Goal: Task Accomplishment & Management: Complete application form

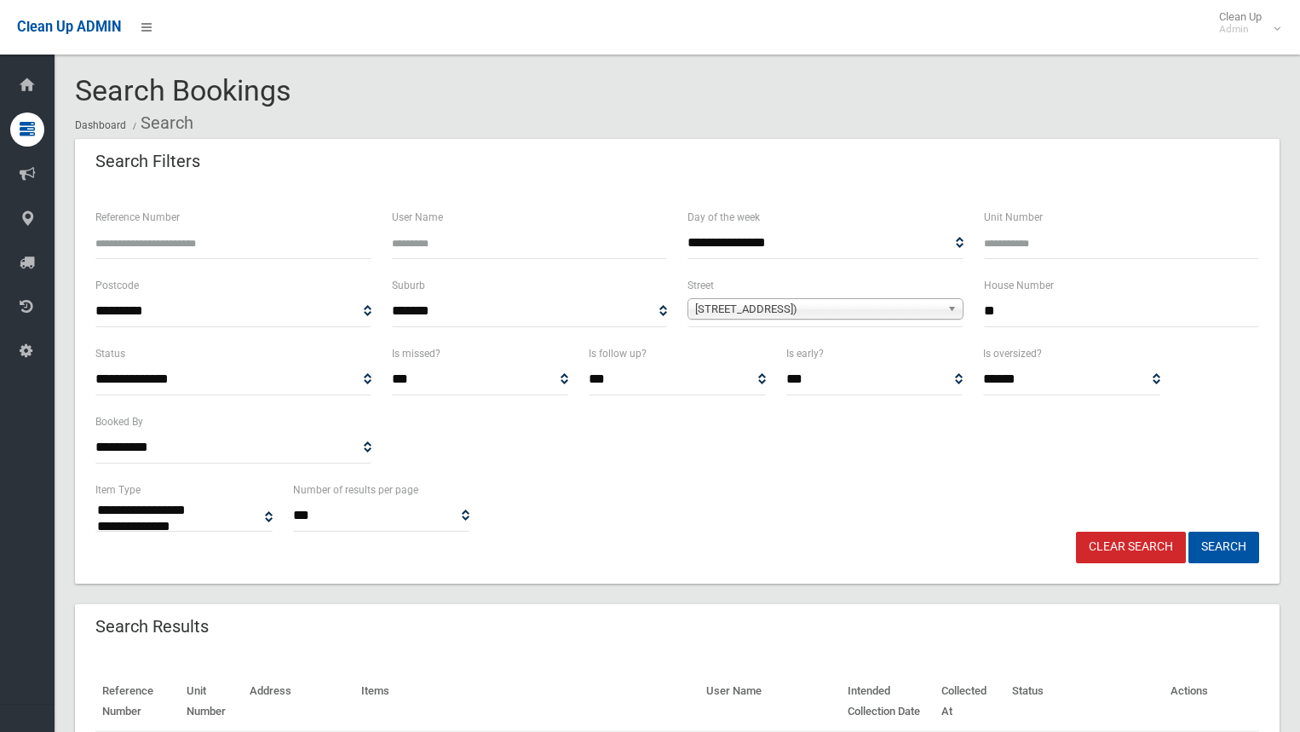
select select
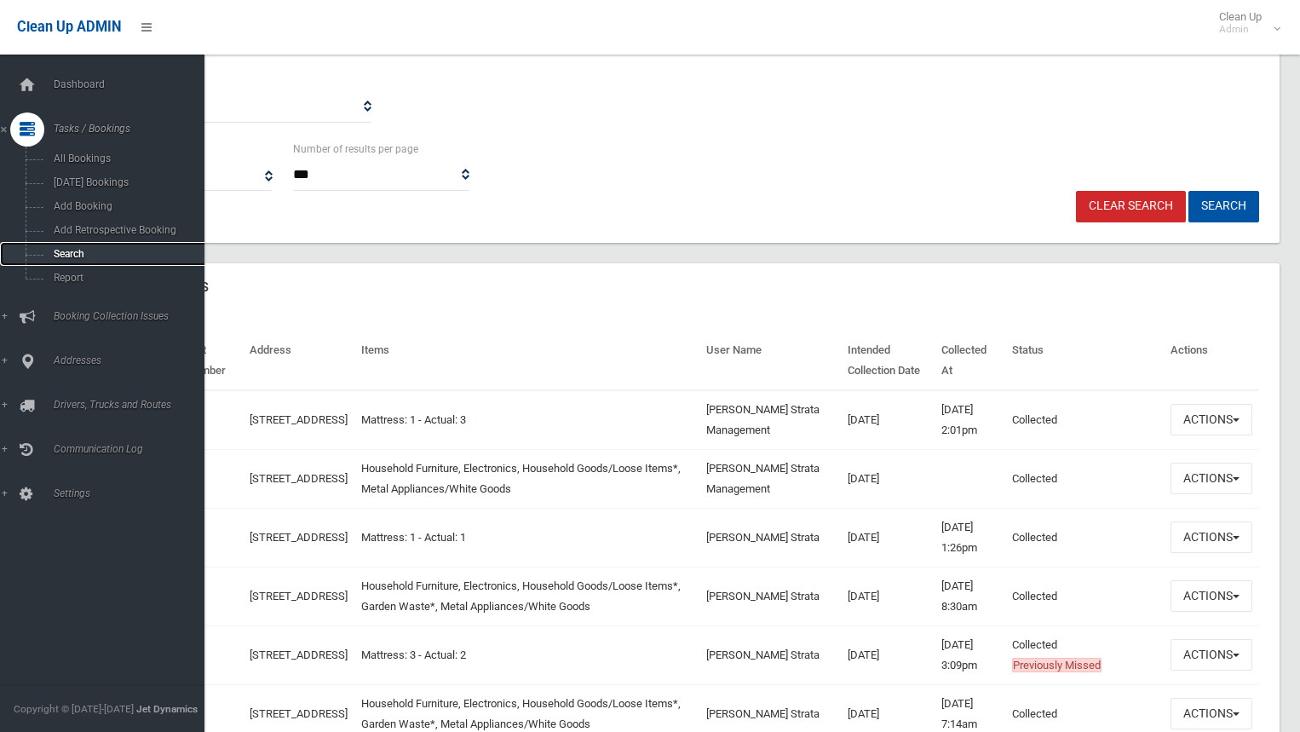
click at [60, 248] on span "Search" at bounding box center [126, 254] width 154 height 12
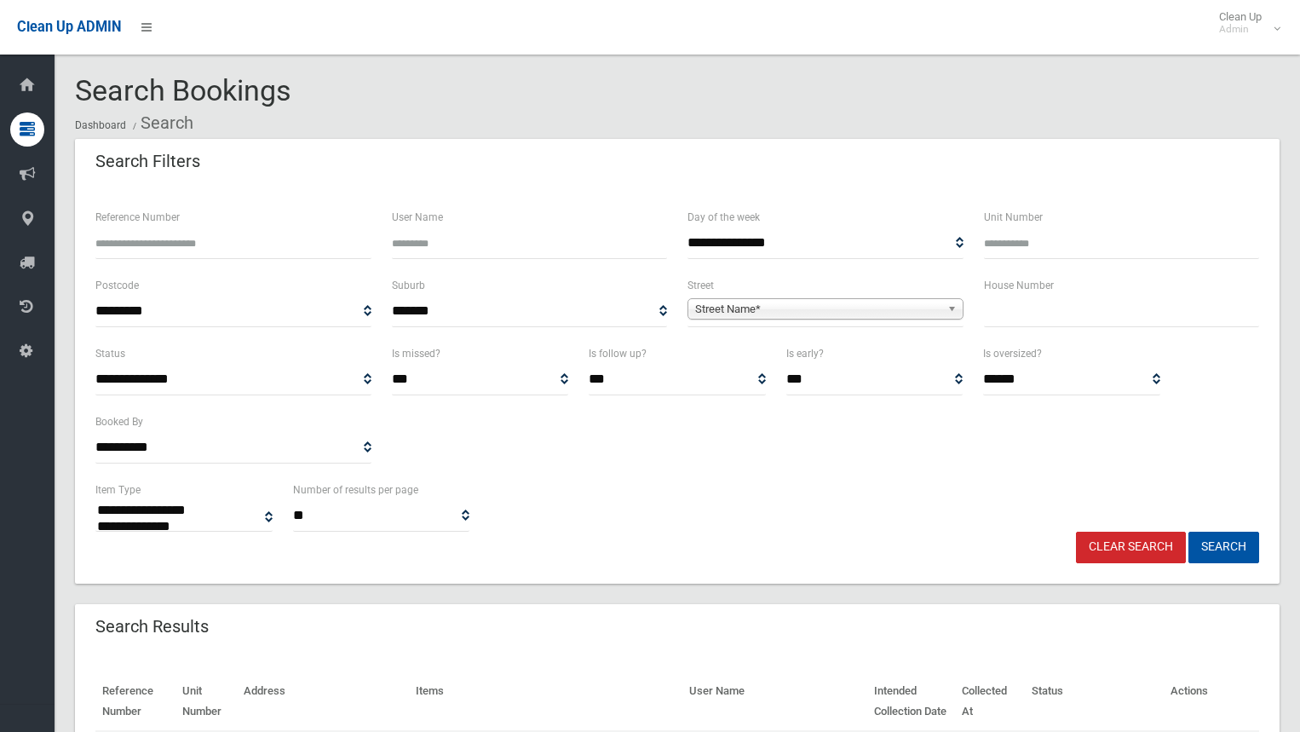
select select
click at [1175, 315] on input "text" at bounding box center [1122, 312] width 276 height 32
type input "**"
click at [823, 296] on span "**********" at bounding box center [825, 312] width 276 height 32
click at [831, 305] on span "Street Name*" at bounding box center [817, 309] width 245 height 20
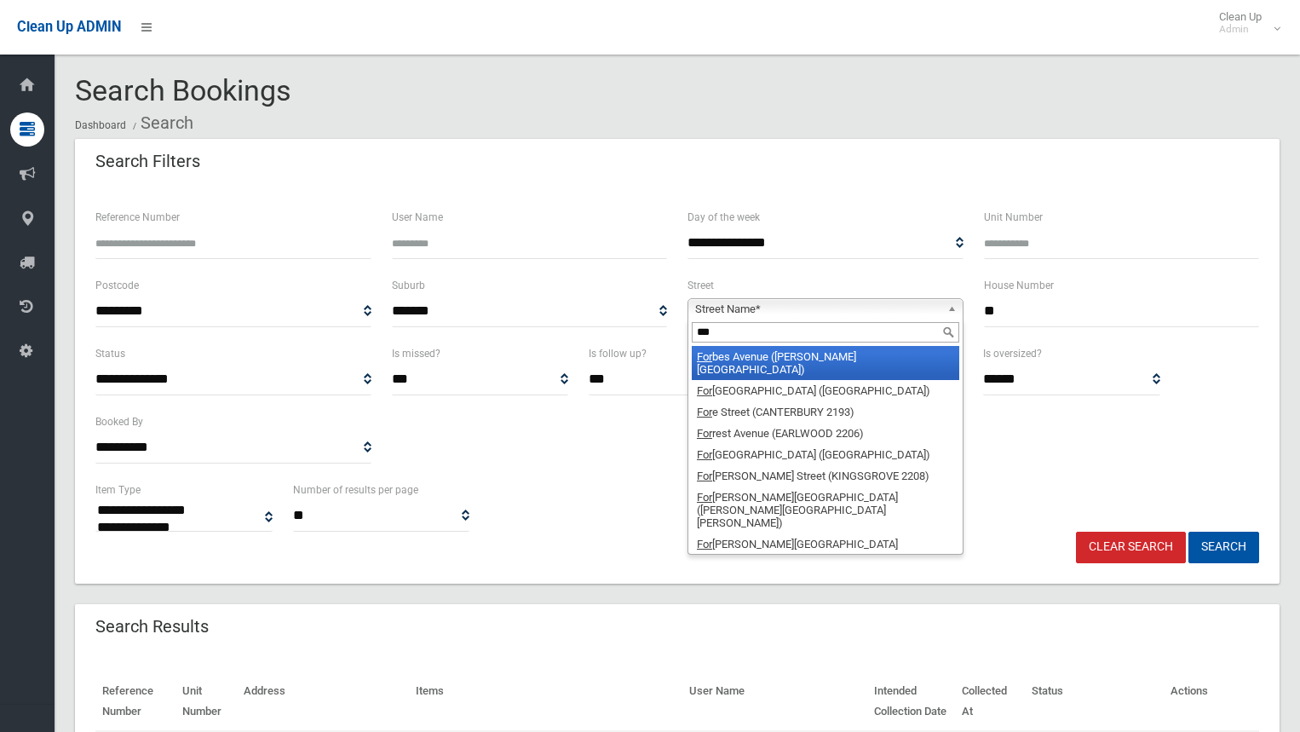
type input "****"
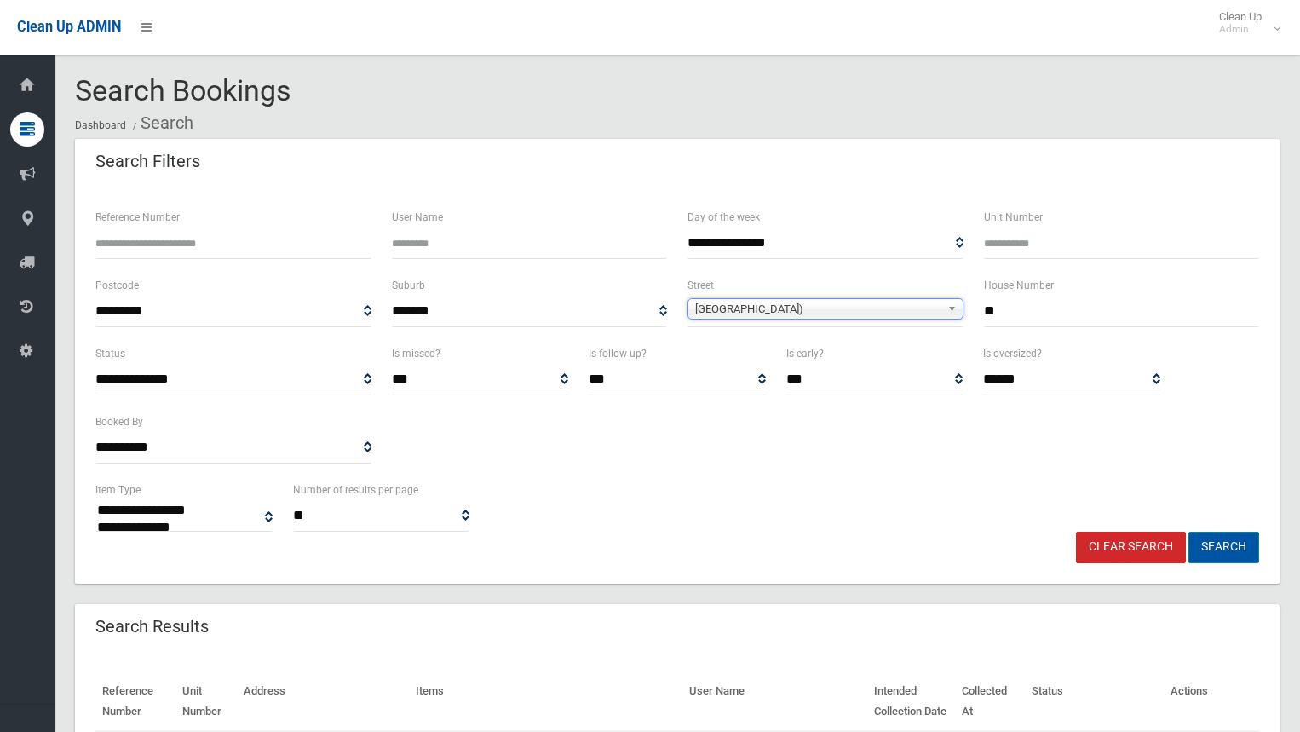
click at [1228, 547] on button "Search" at bounding box center [1223, 548] width 71 height 32
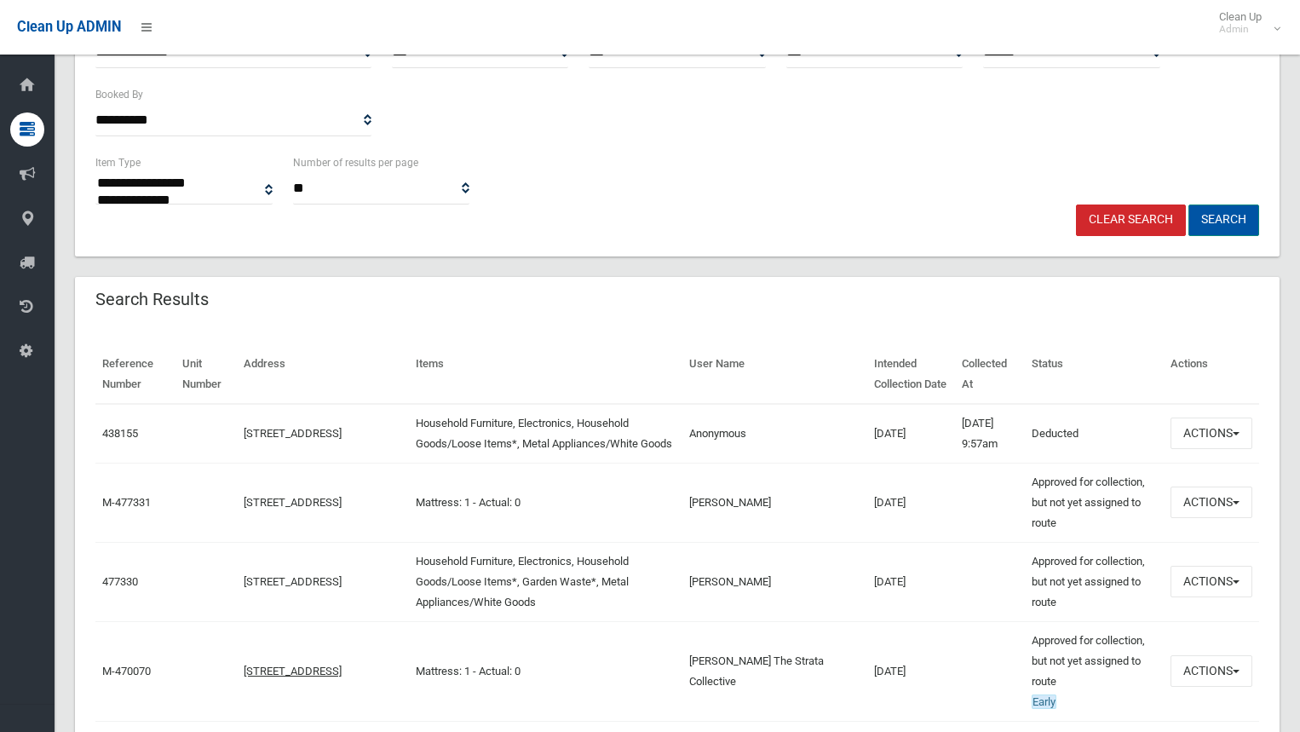
scroll to position [341, 0]
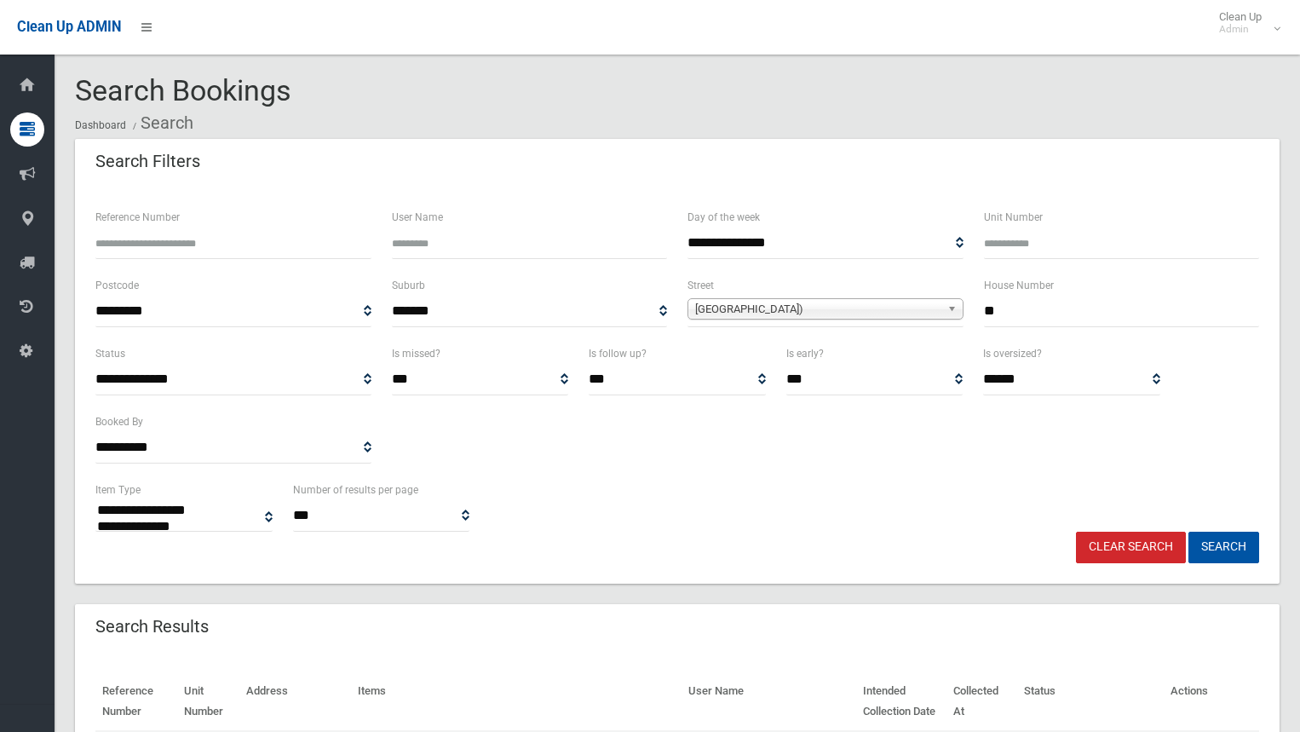
select select
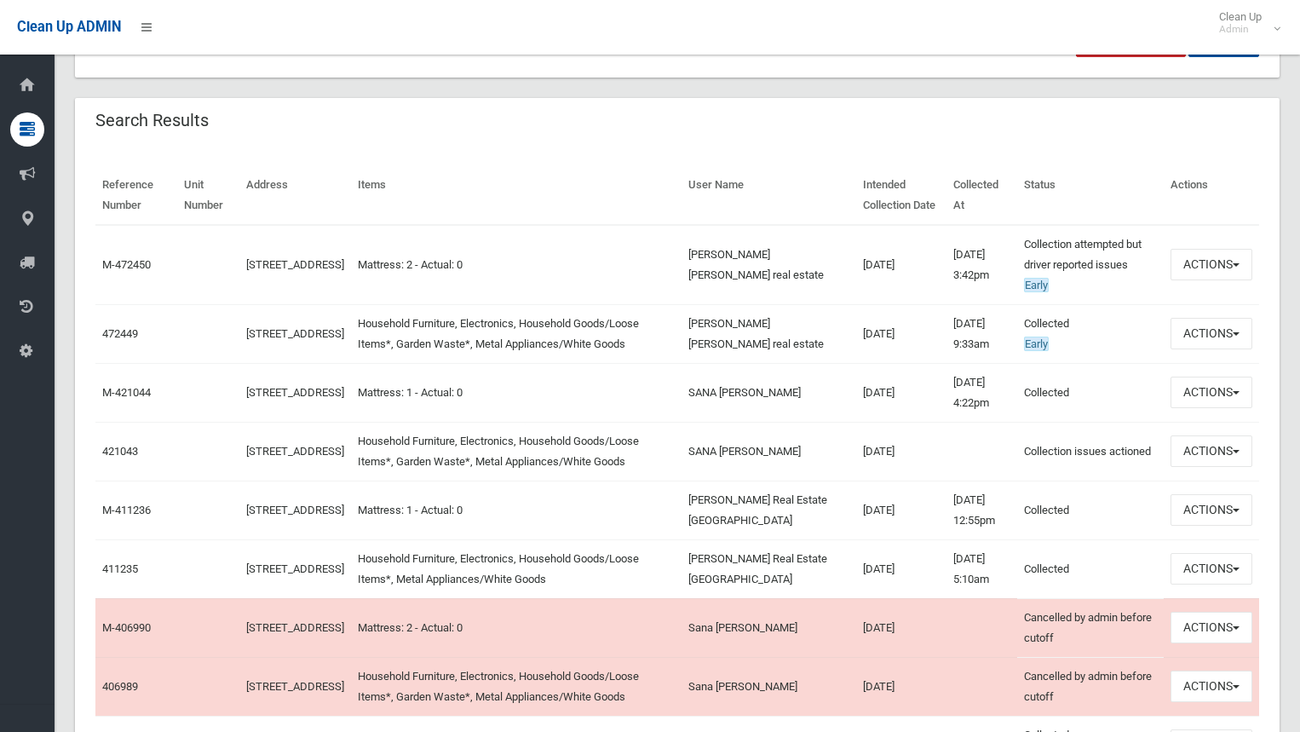
scroll to position [511, 0]
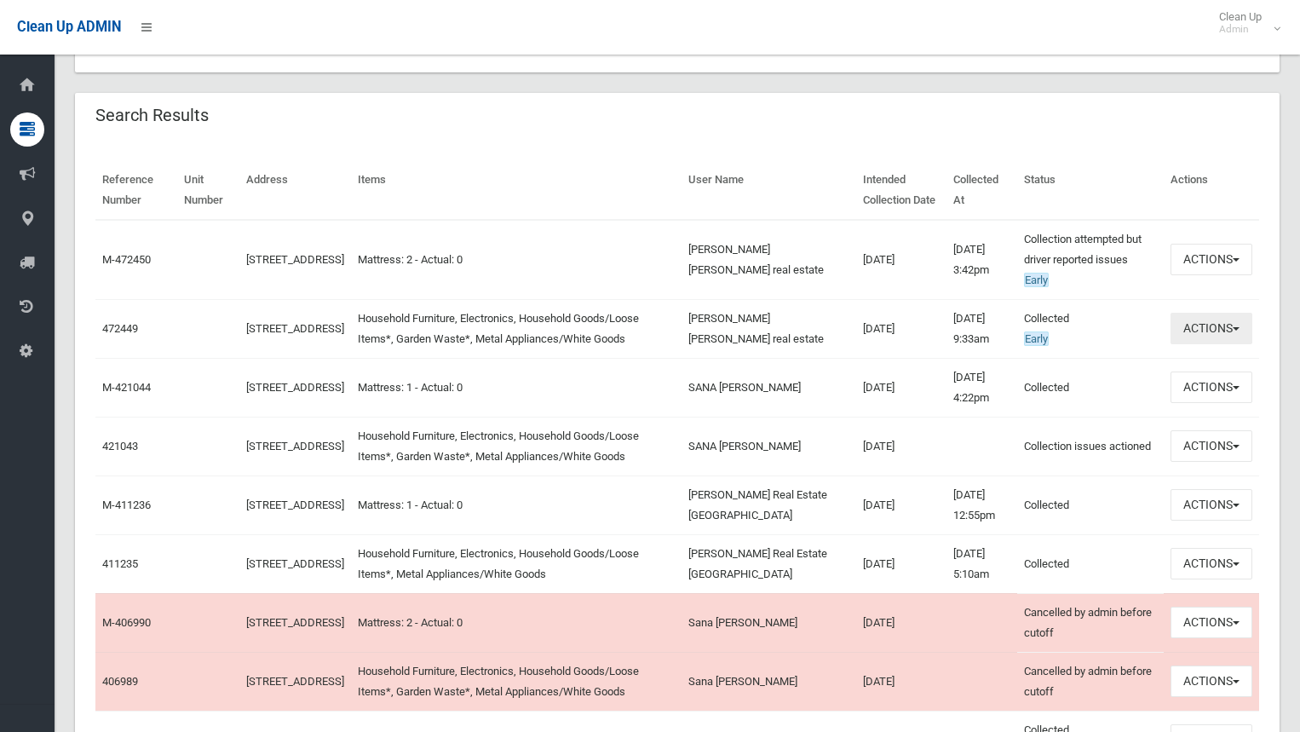
click at [1214, 341] on button "Actions" at bounding box center [1212, 329] width 82 height 32
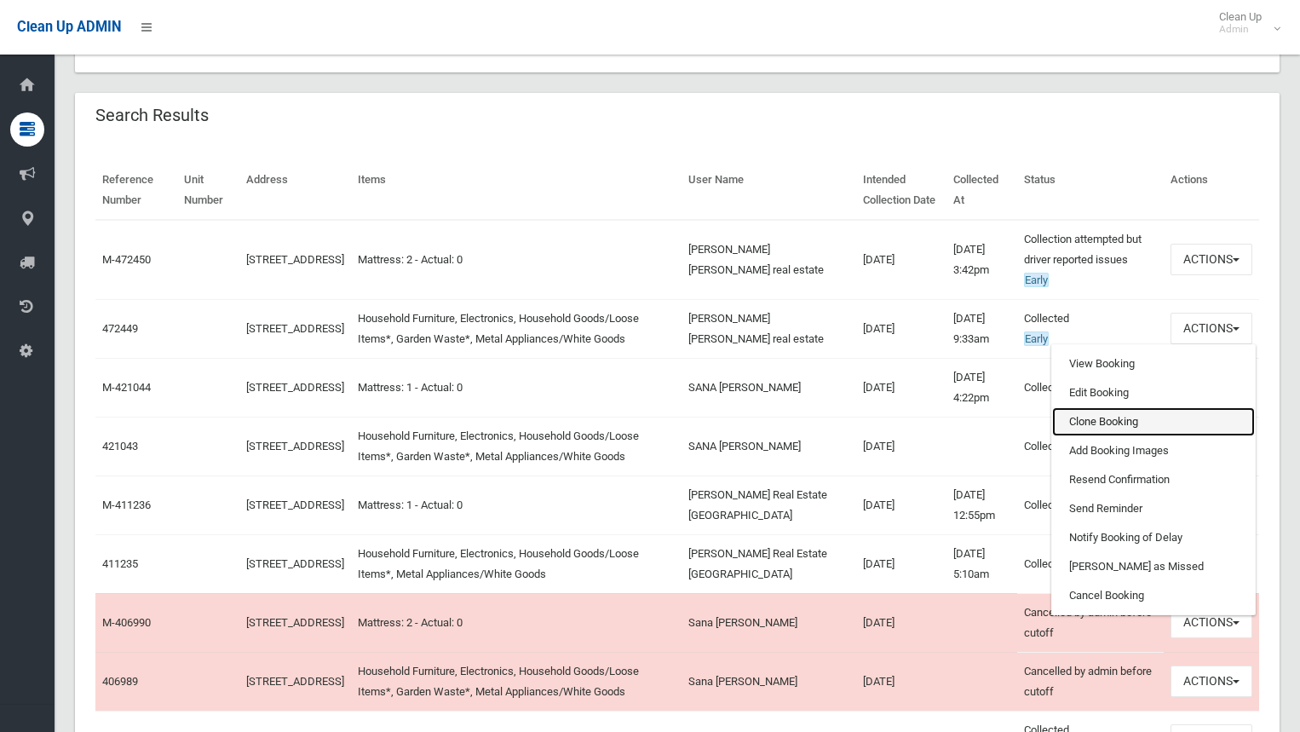
click at [1128, 434] on link "Clone Booking" at bounding box center [1153, 421] width 203 height 29
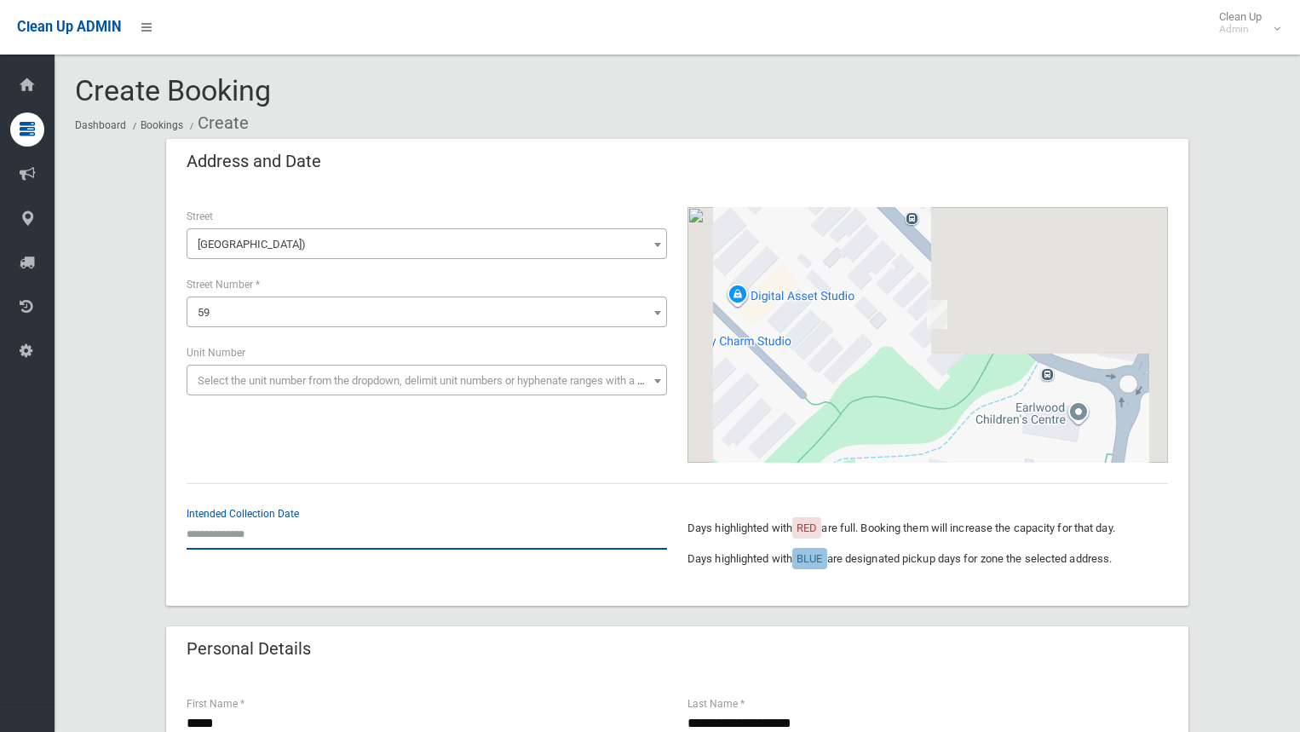
click at [337, 518] on input "text" at bounding box center [427, 534] width 480 height 32
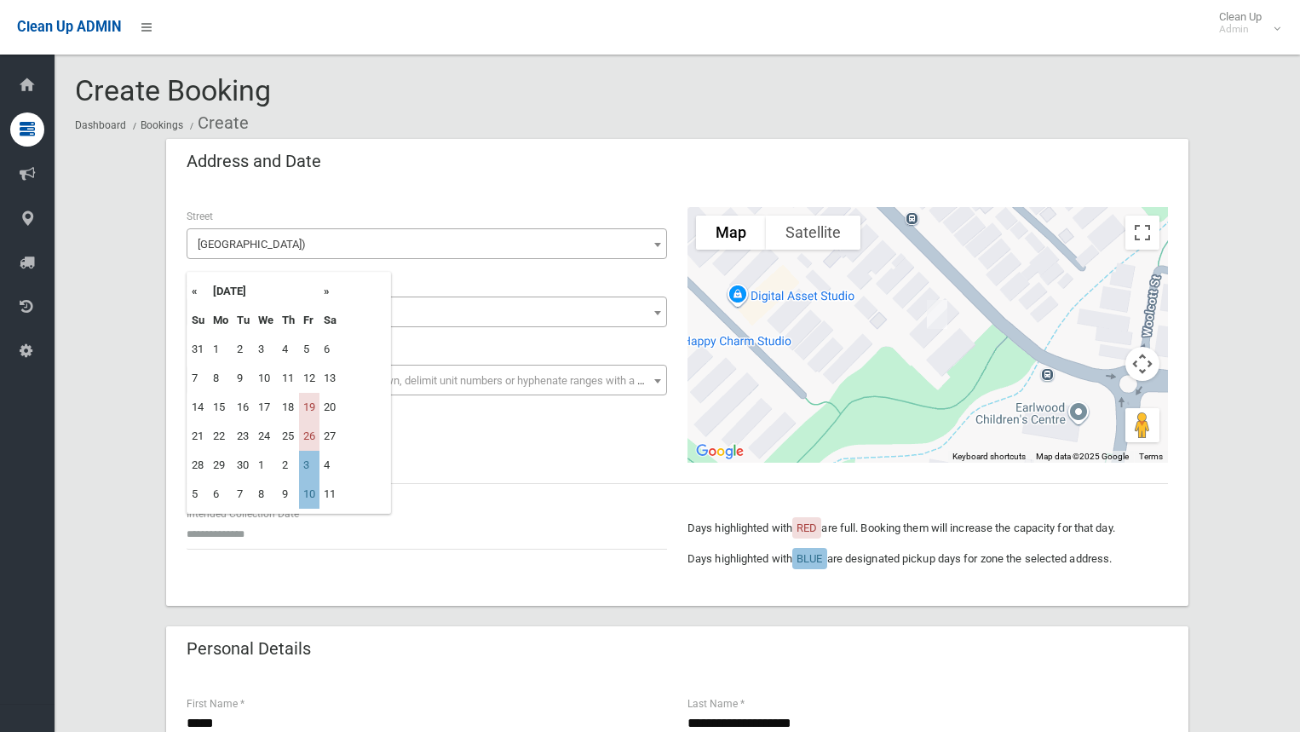
click at [333, 284] on th "»" at bounding box center [329, 291] width 21 height 29
click at [309, 347] on td "3" at bounding box center [309, 349] width 20 height 29
type input "**********"
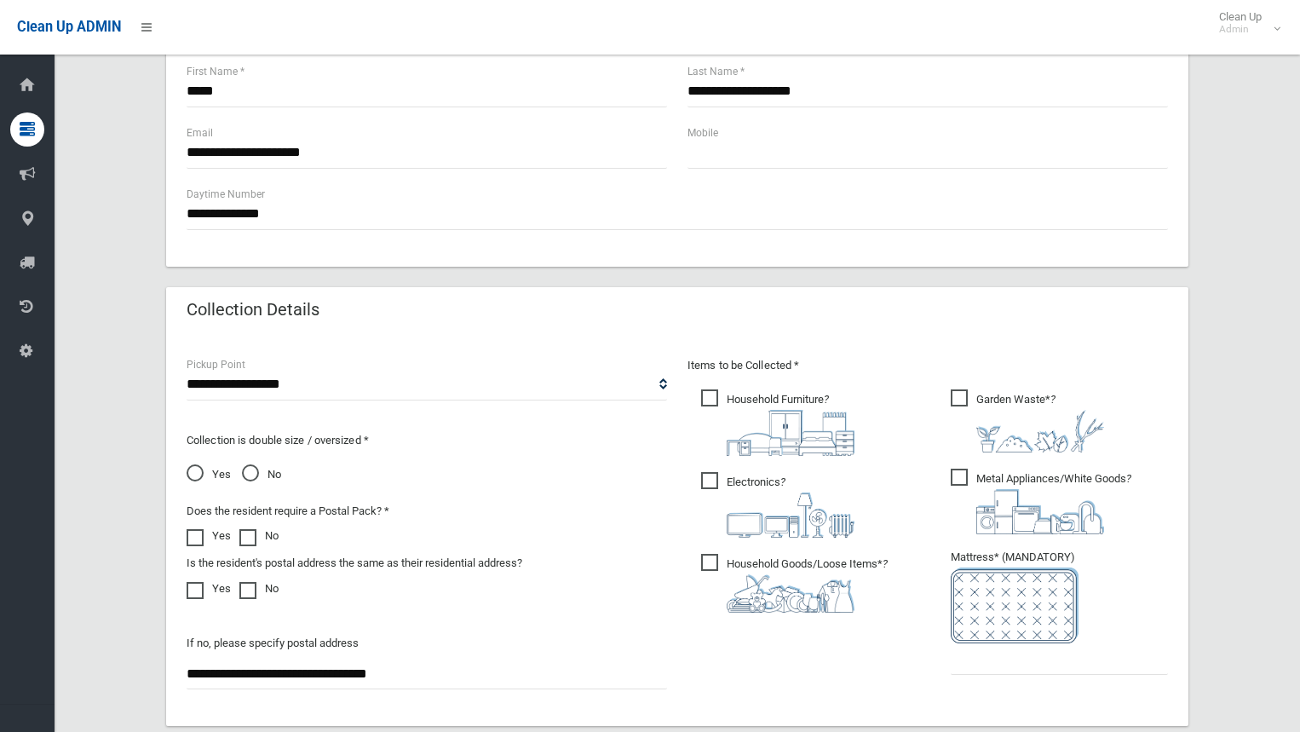
scroll to position [682, 0]
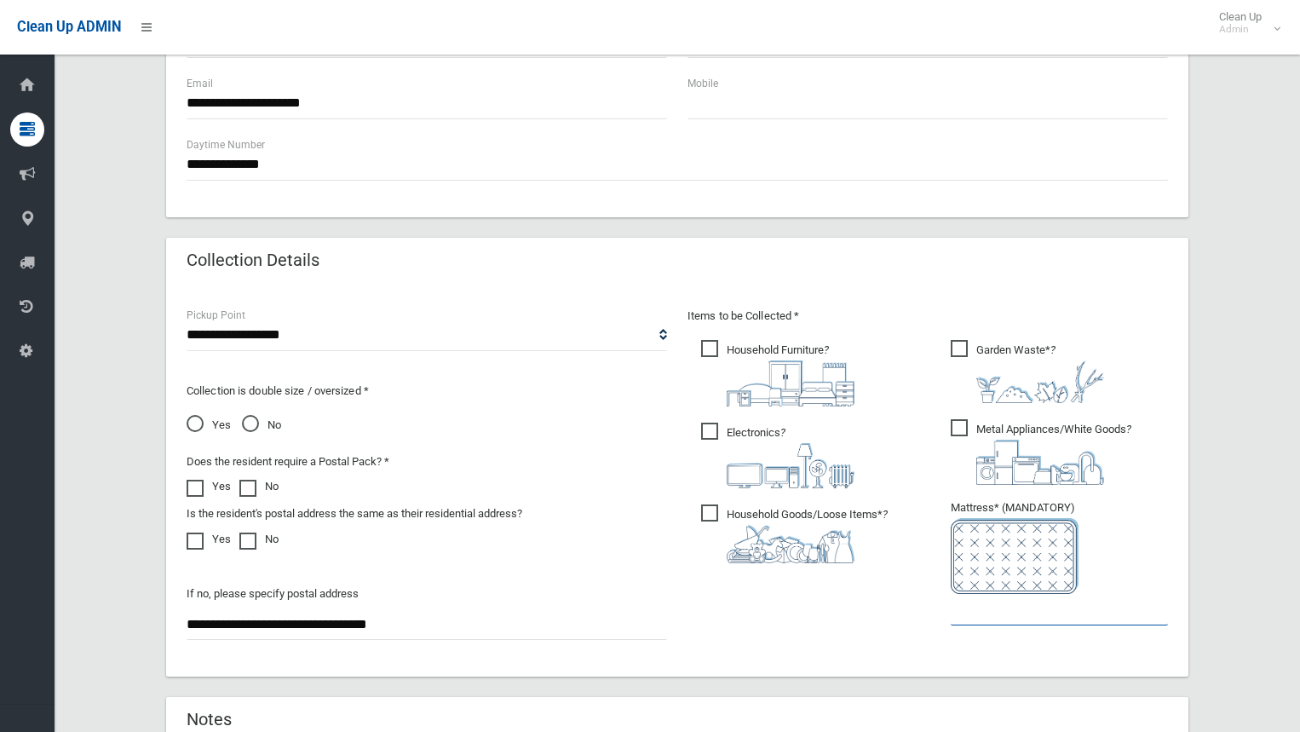
click at [985, 618] on input "text" at bounding box center [1059, 610] width 217 height 32
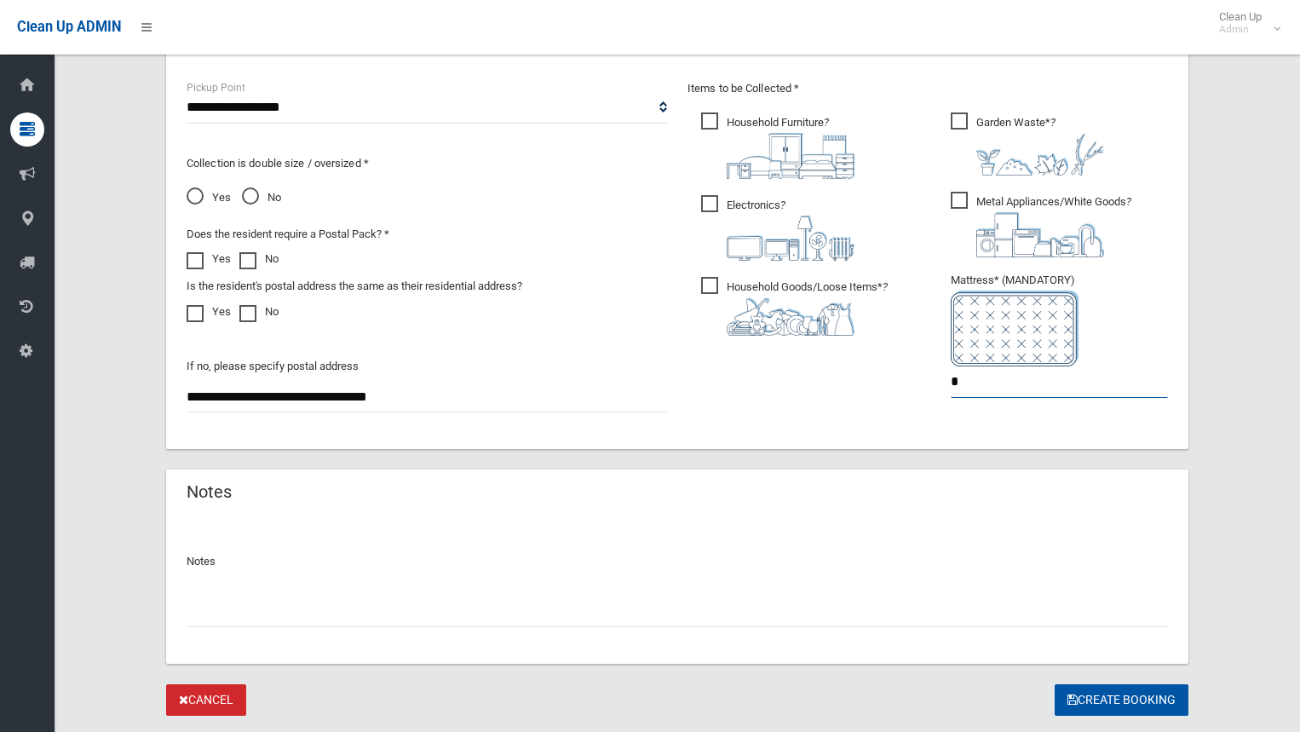
scroll to position [954, 0]
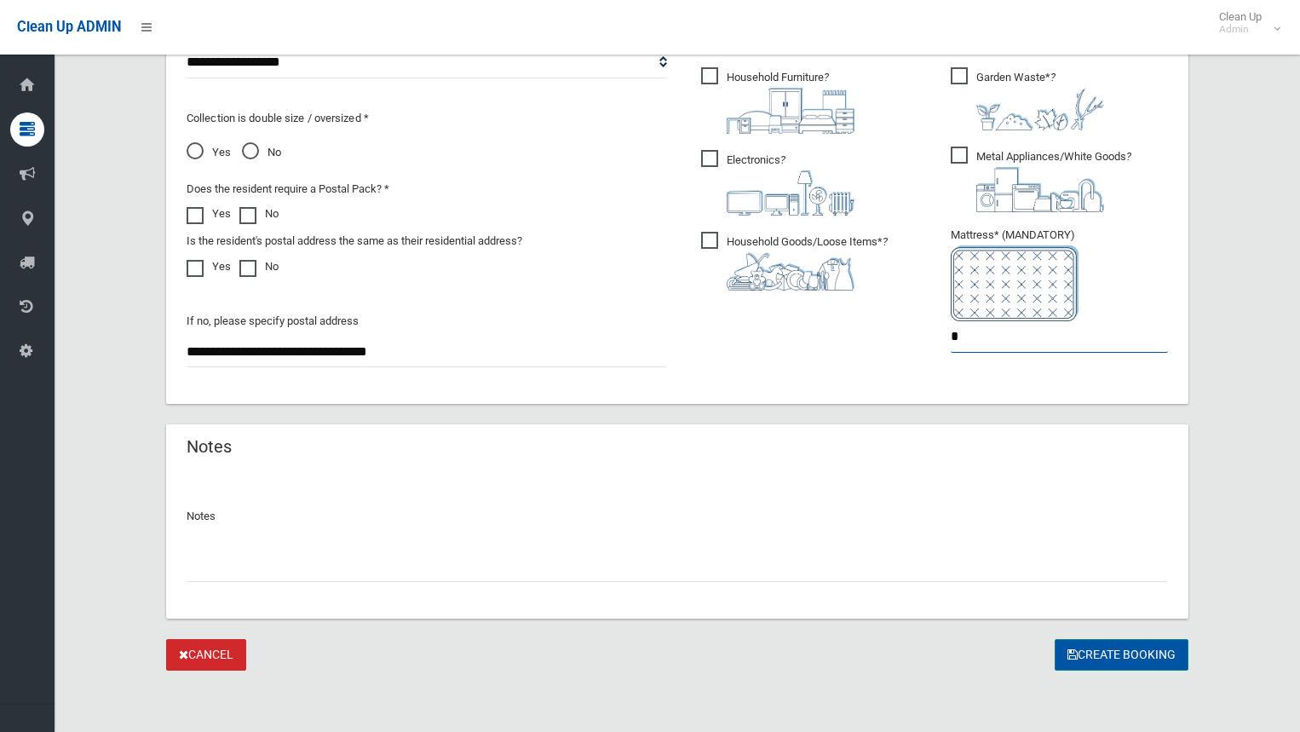
type input "*"
click at [1071, 654] on icon "submit" at bounding box center [1072, 654] width 10 height 12
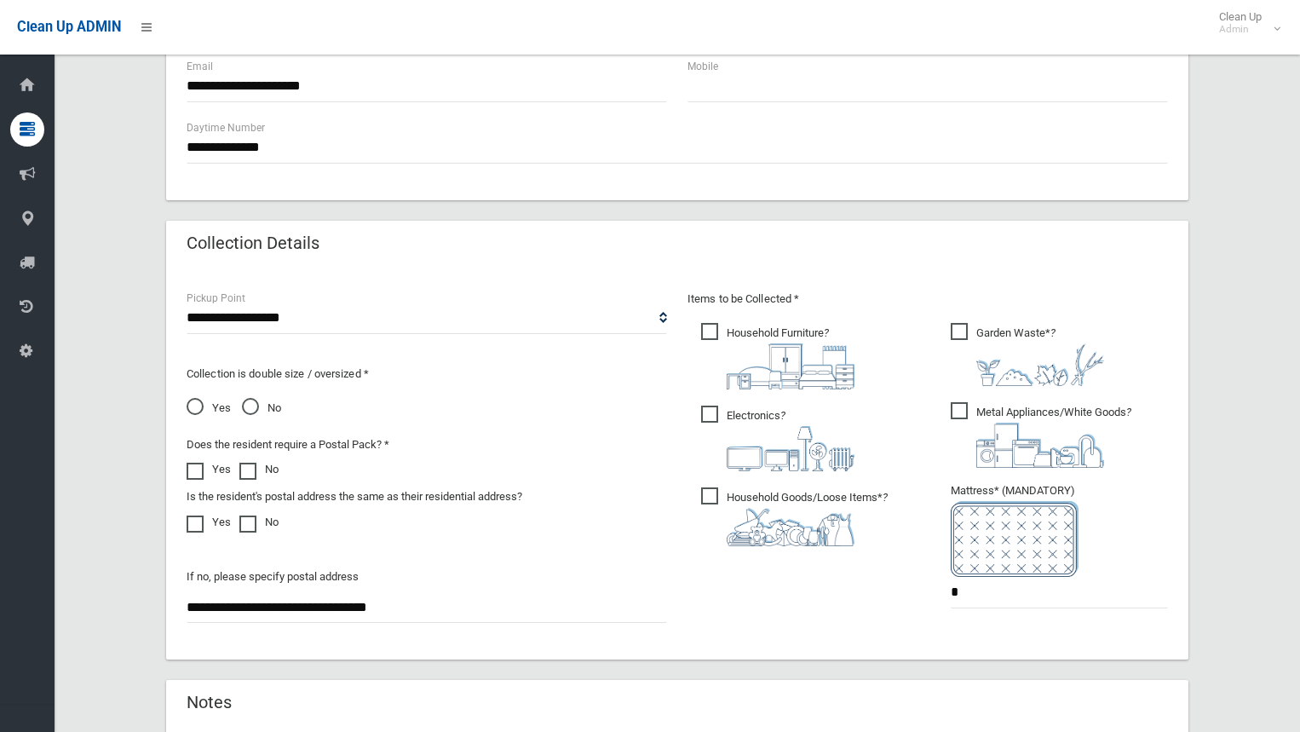
scroll to position [687, 0]
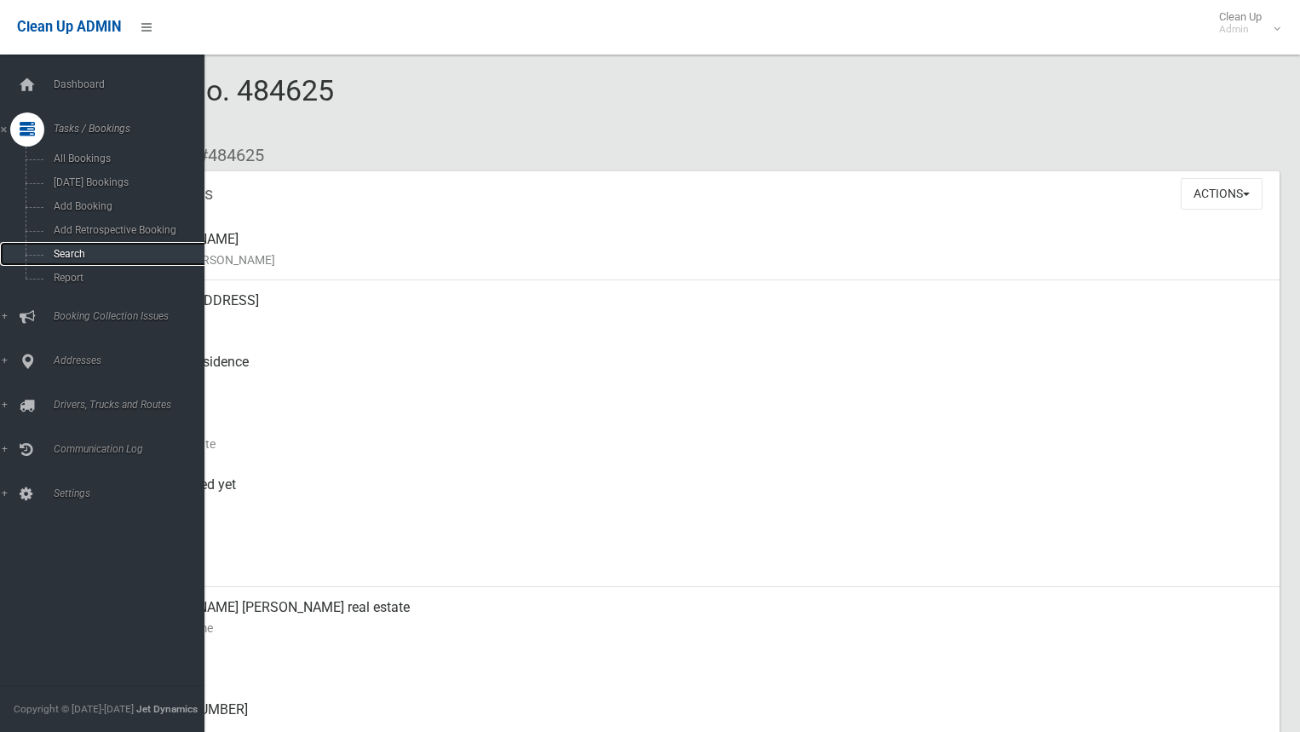
click at [47, 247] on link "Search" at bounding box center [108, 254] width 217 height 24
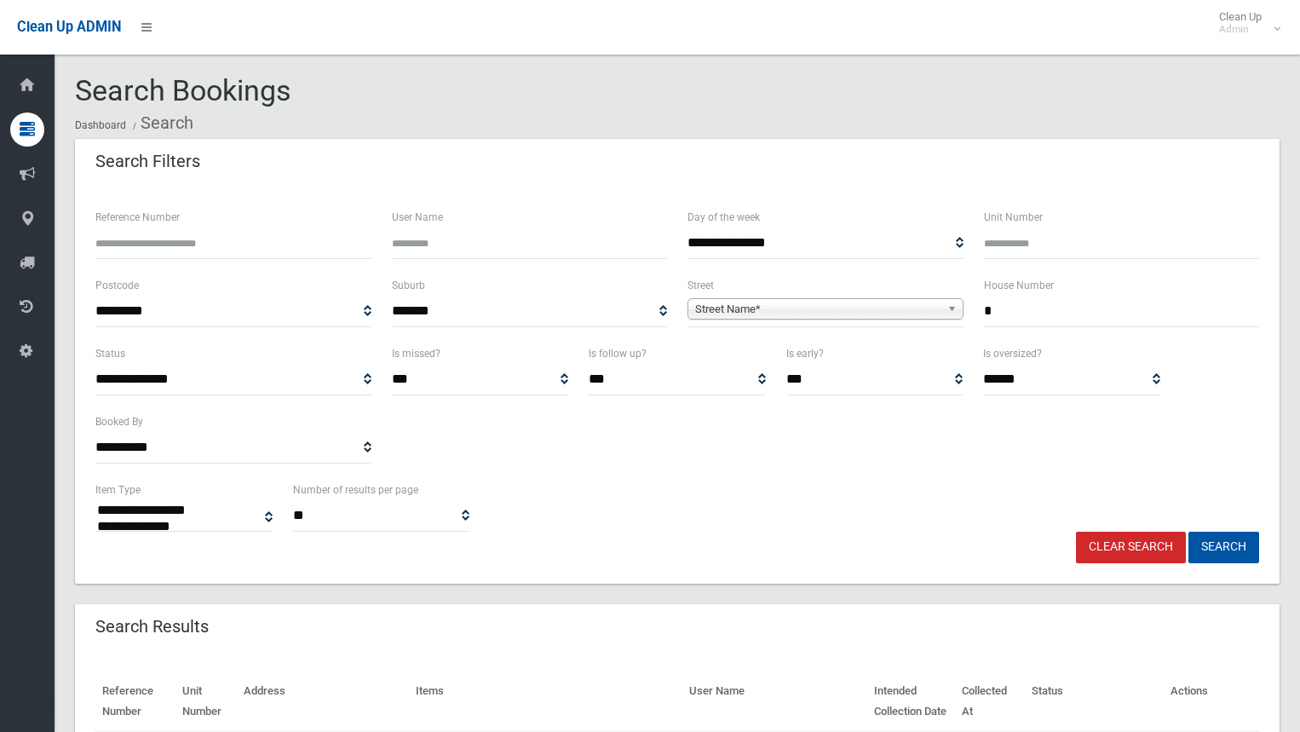
select select
type input "**"
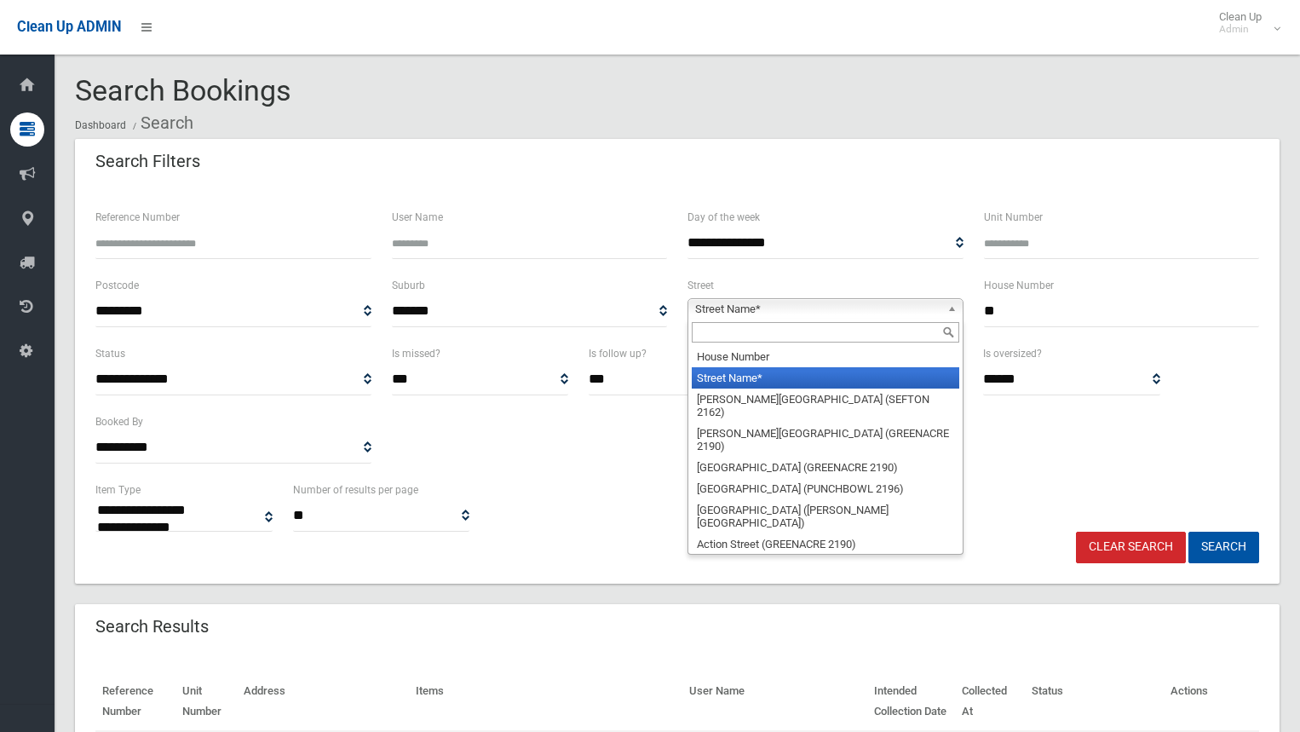
click at [877, 311] on span "Street Name*" at bounding box center [817, 309] width 245 height 20
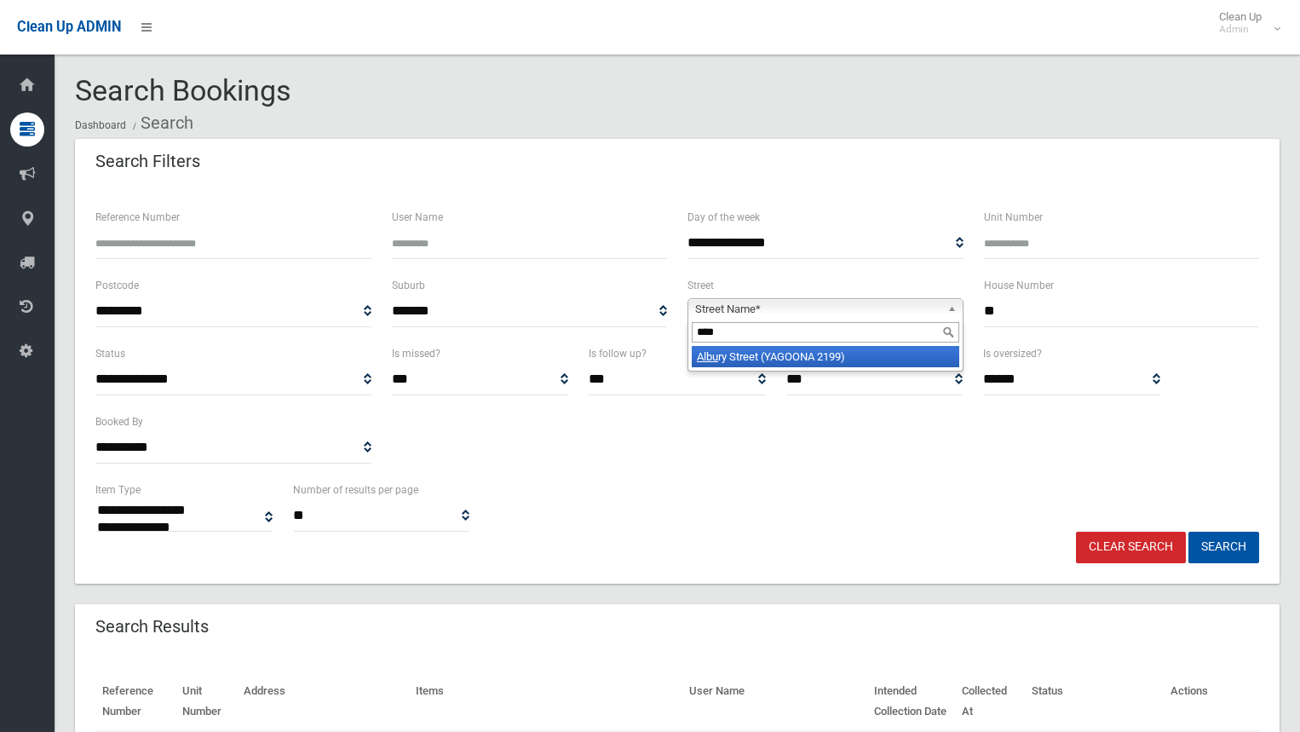
type input "****"
click at [815, 358] on li "Albu ry Street (YAGOONA 2199)" at bounding box center [825, 356] width 267 height 21
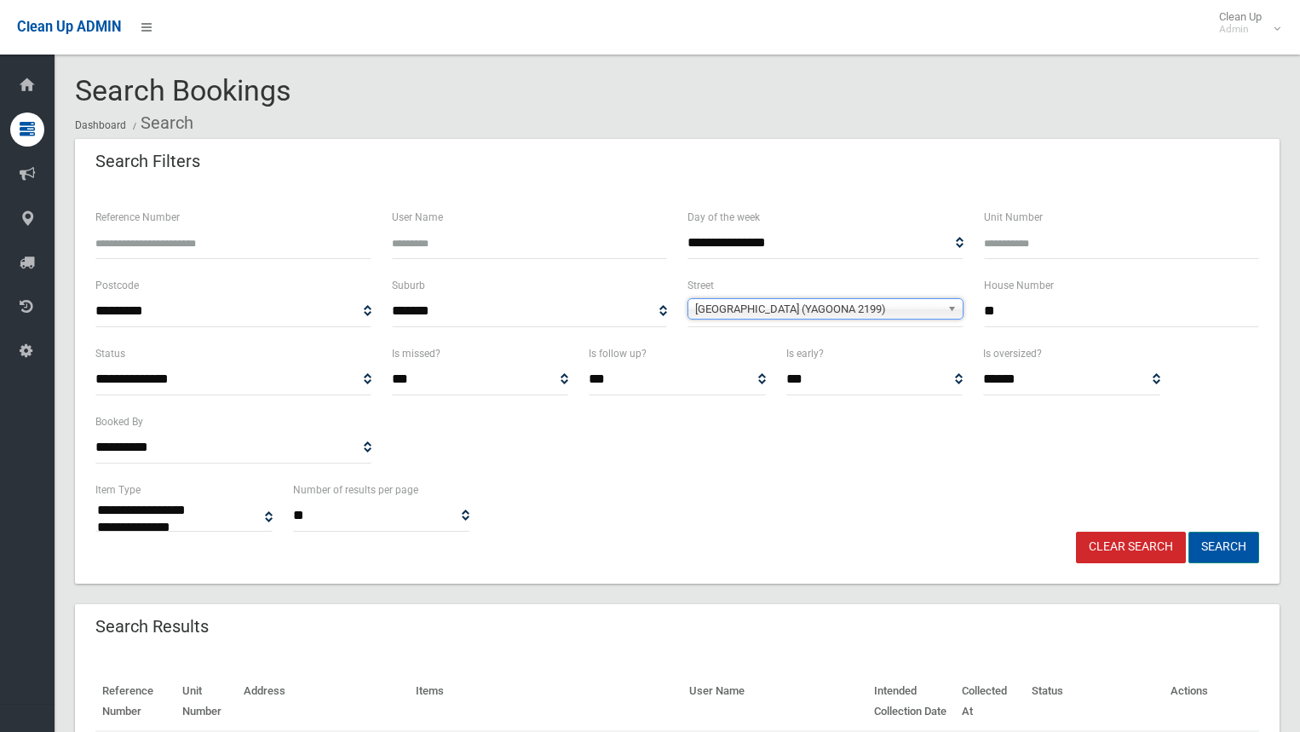
click at [1218, 551] on button "Search" at bounding box center [1223, 548] width 71 height 32
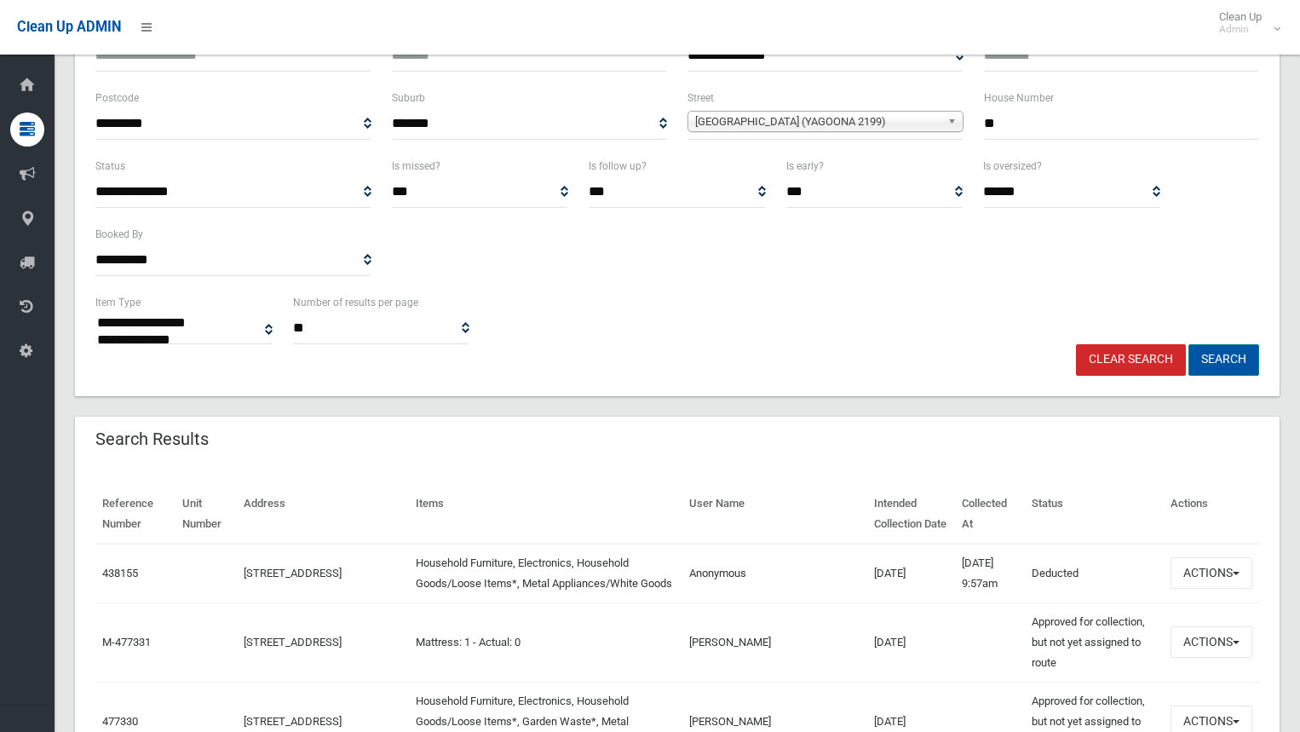
scroll to position [85, 0]
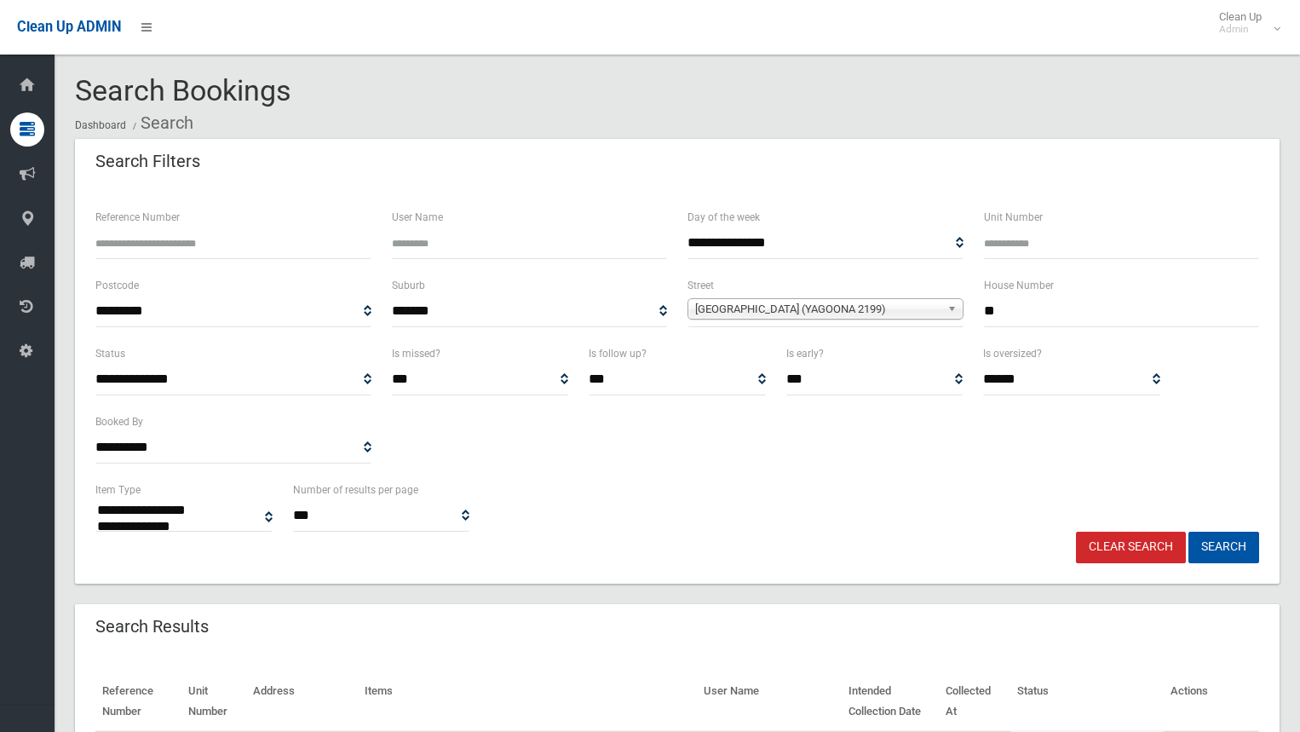
select select
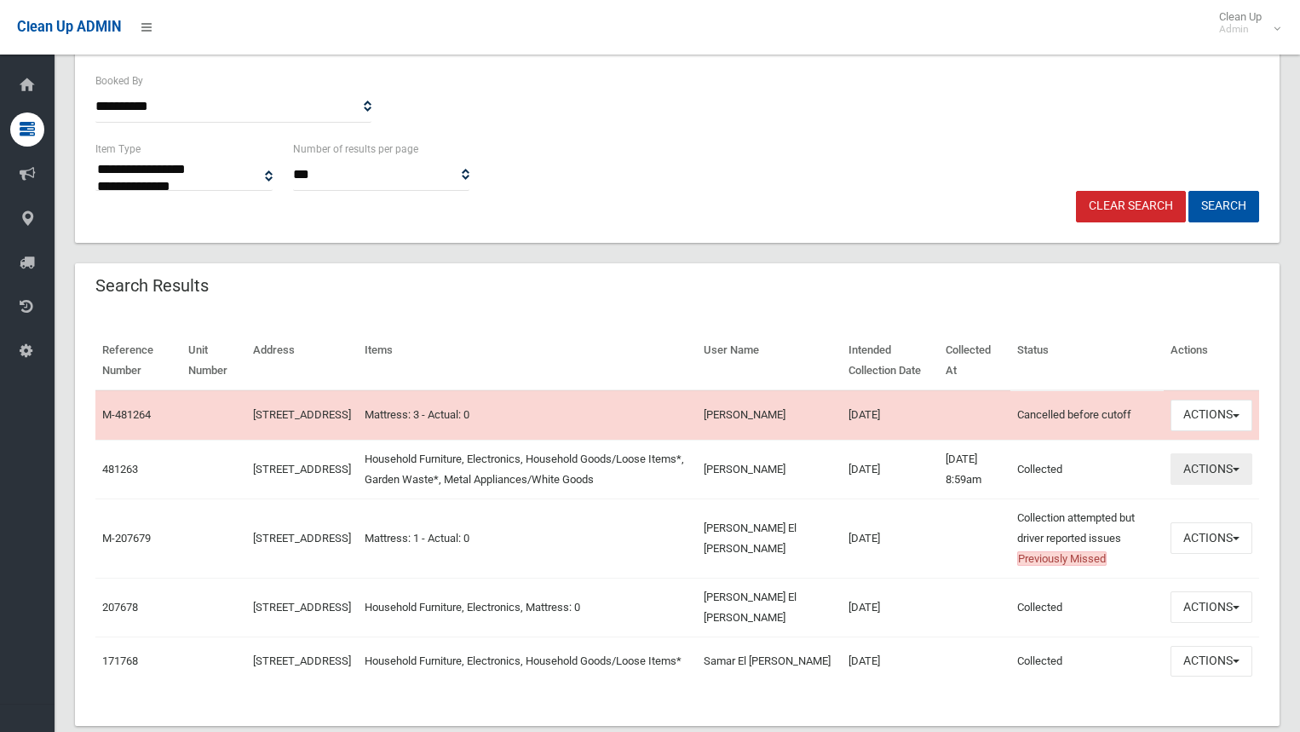
click at [1199, 482] on button "Actions" at bounding box center [1212, 469] width 82 height 32
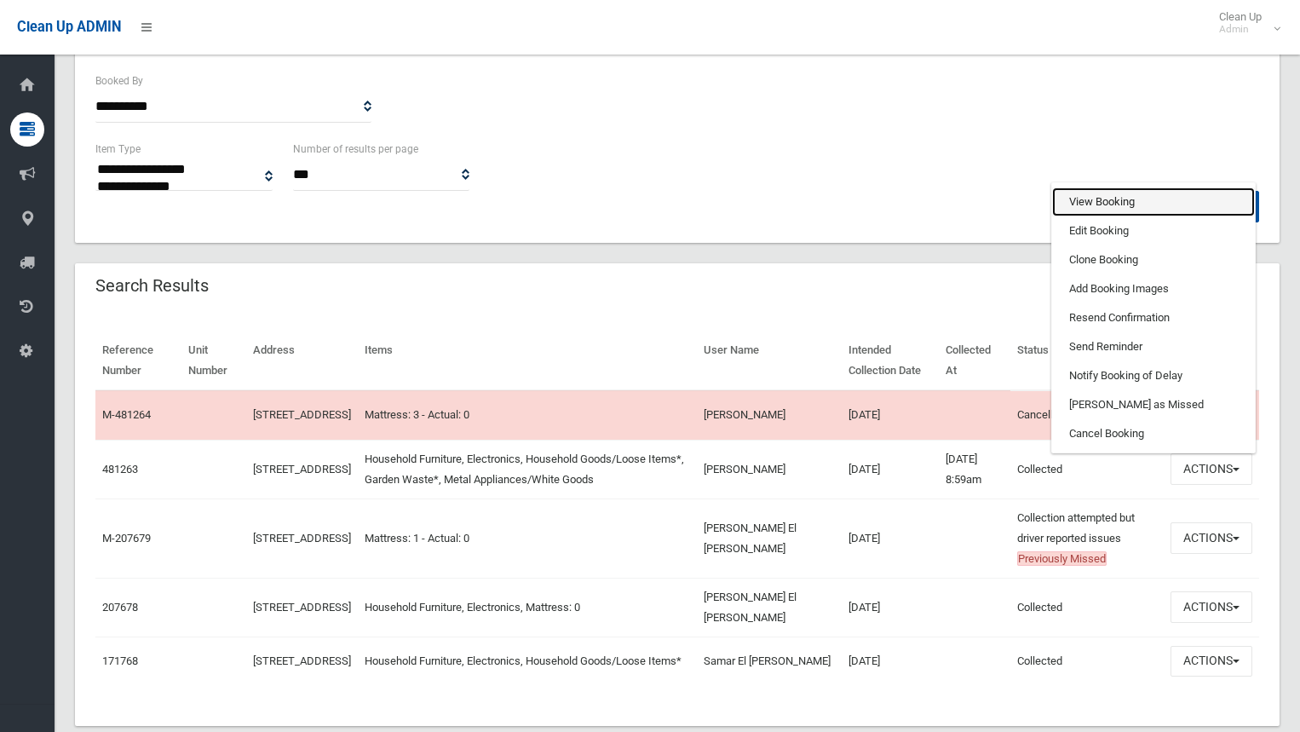
click at [1103, 204] on link "View Booking" at bounding box center [1153, 201] width 203 height 29
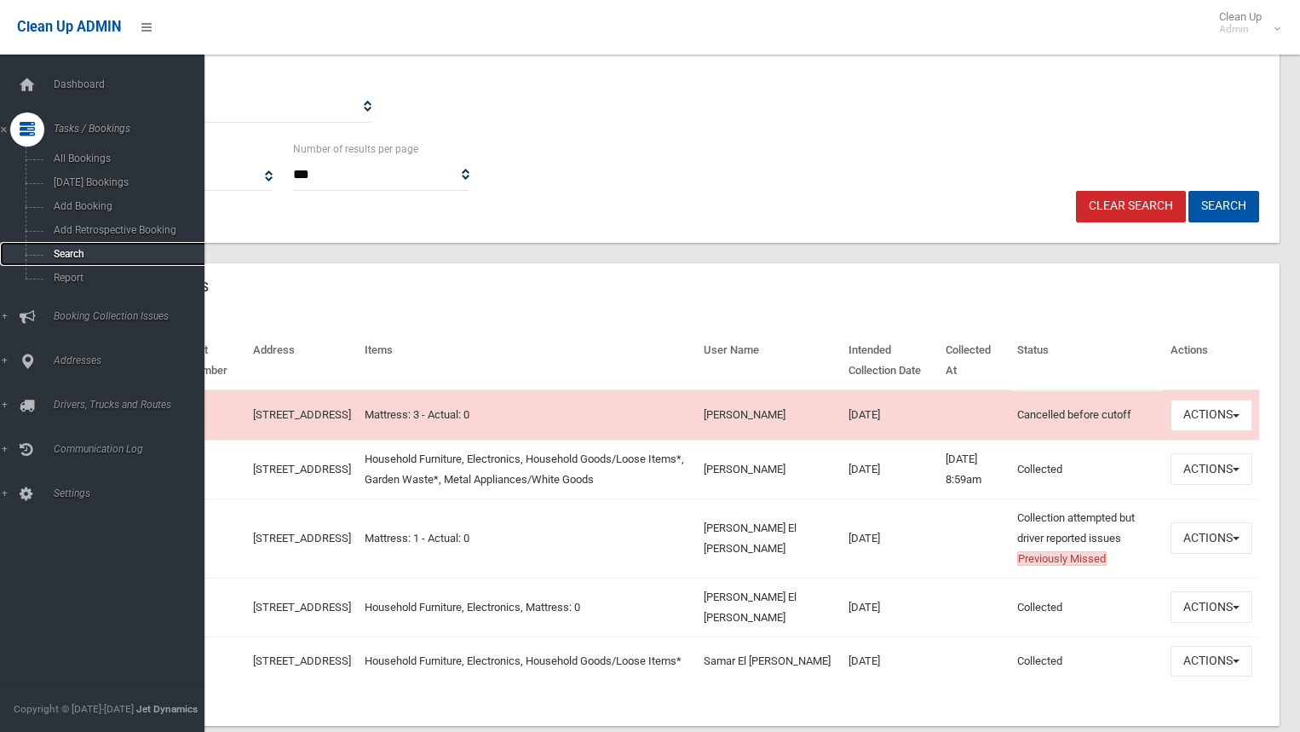
click at [77, 253] on span "Search" at bounding box center [126, 254] width 154 height 12
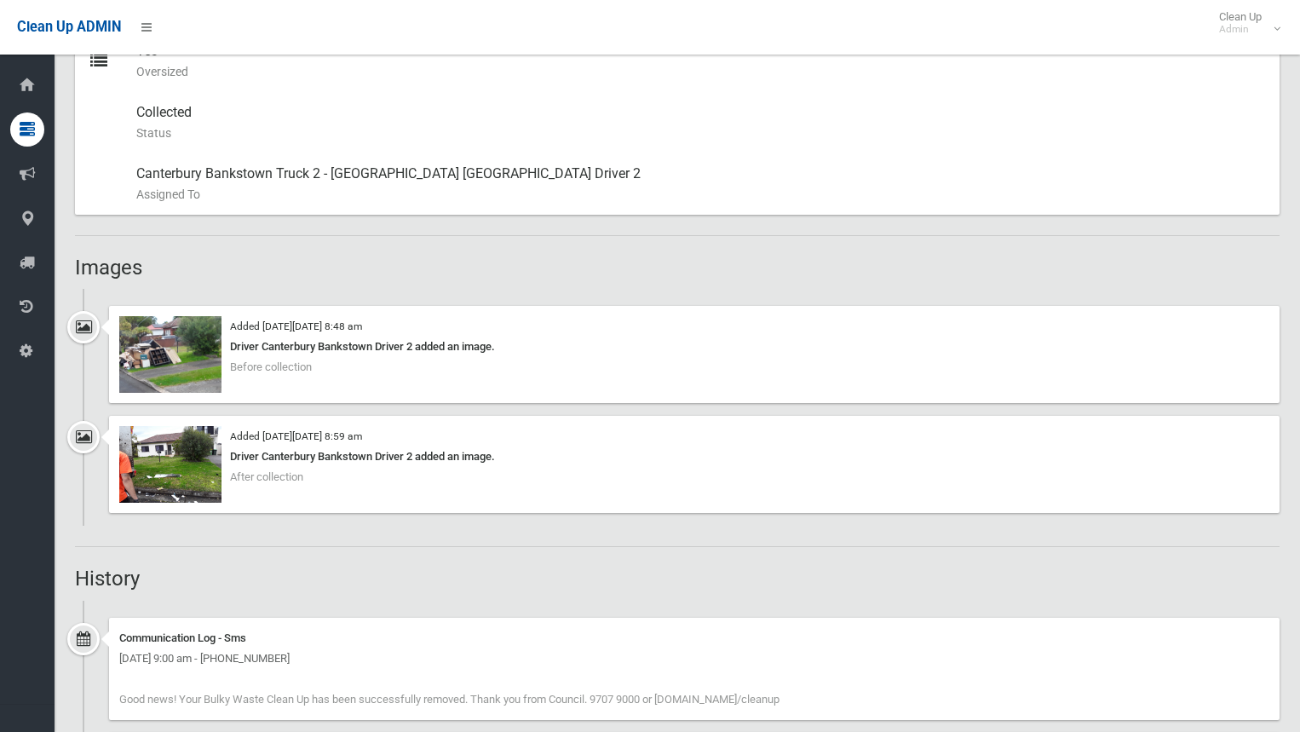
scroll to position [1107, 0]
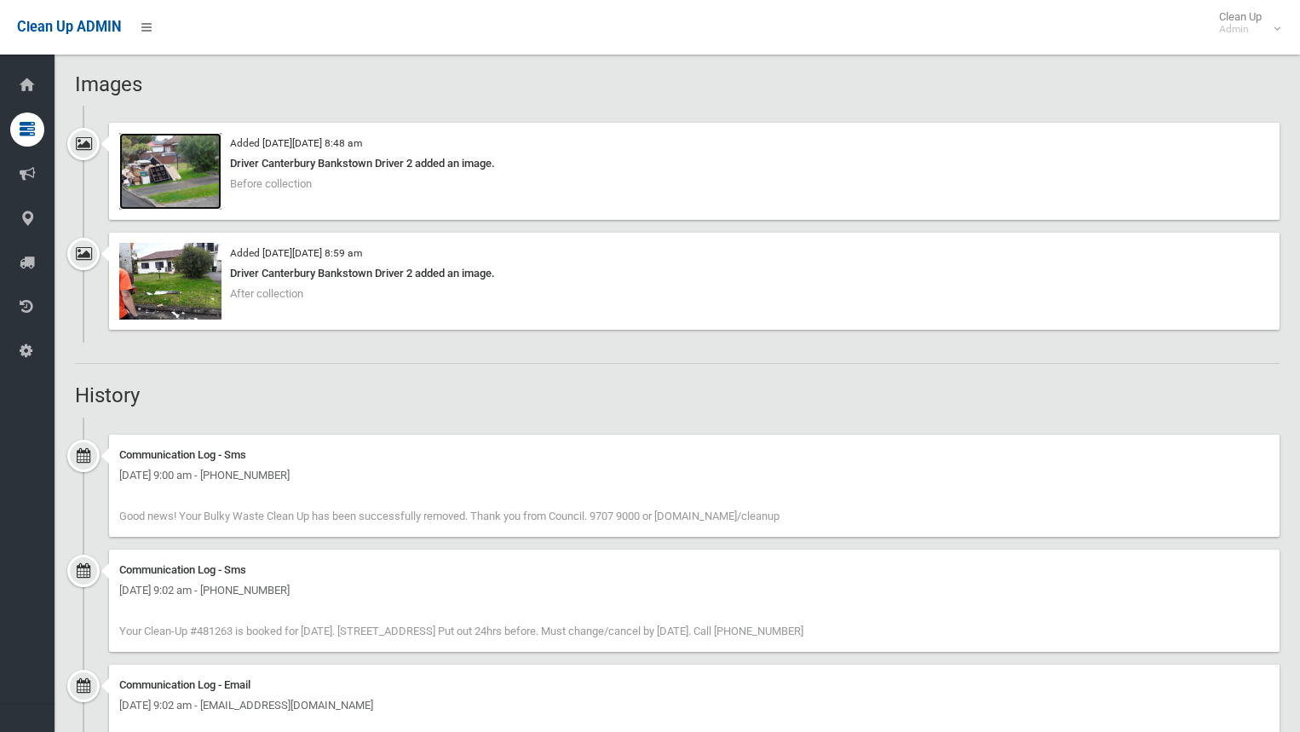
click at [167, 184] on img at bounding box center [170, 171] width 102 height 77
click at [174, 288] on img at bounding box center [170, 281] width 102 height 77
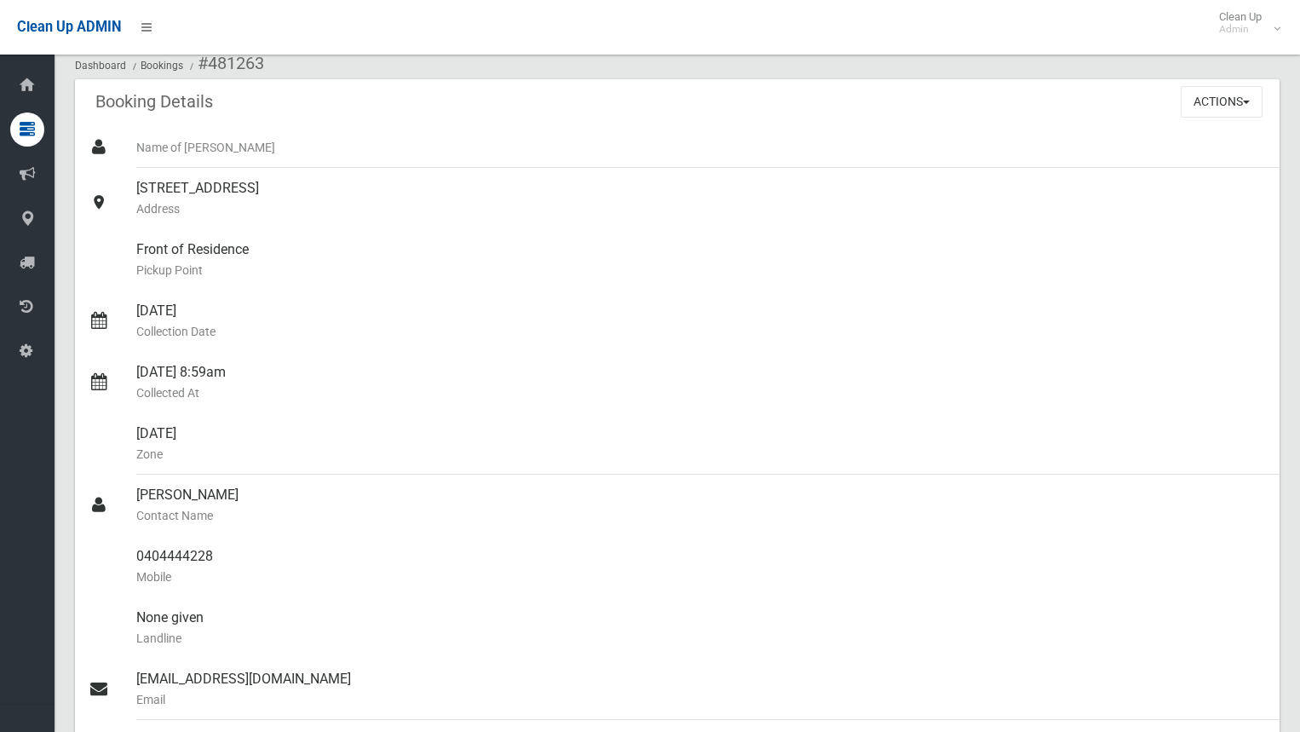
scroll to position [85, 0]
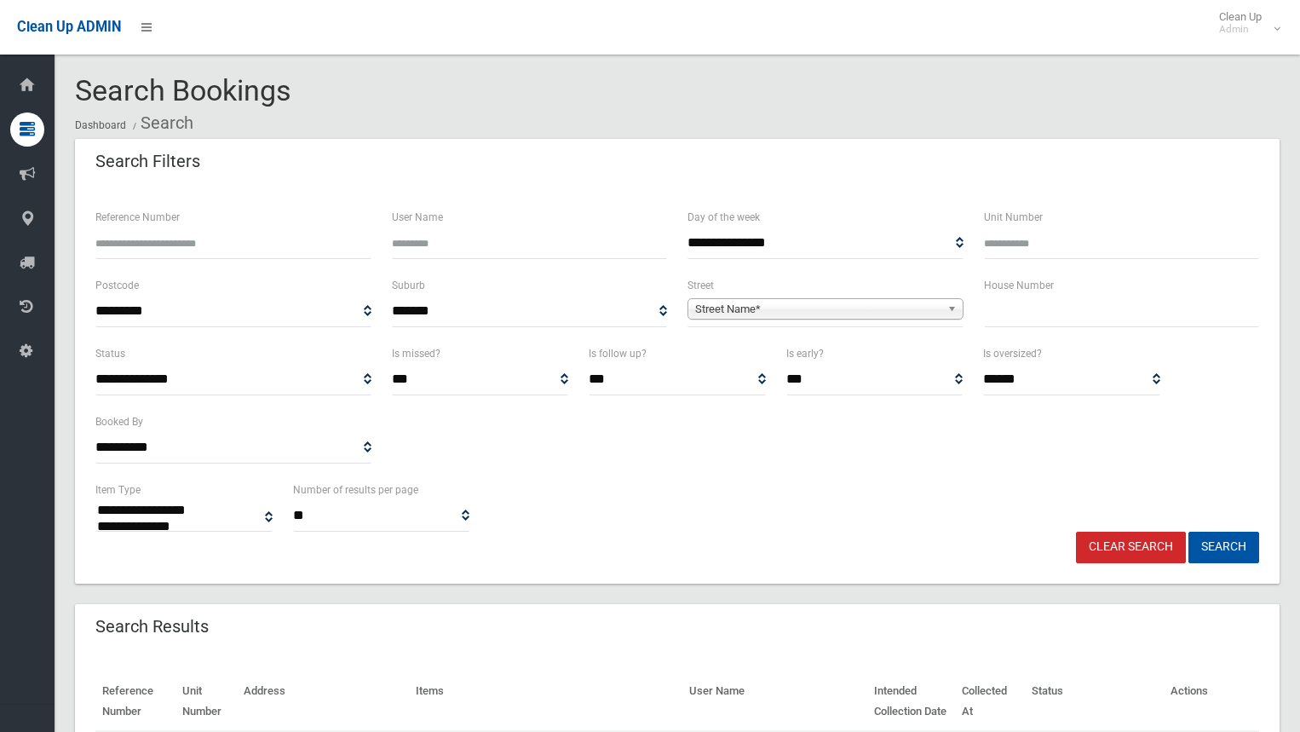
select select
type input "**"
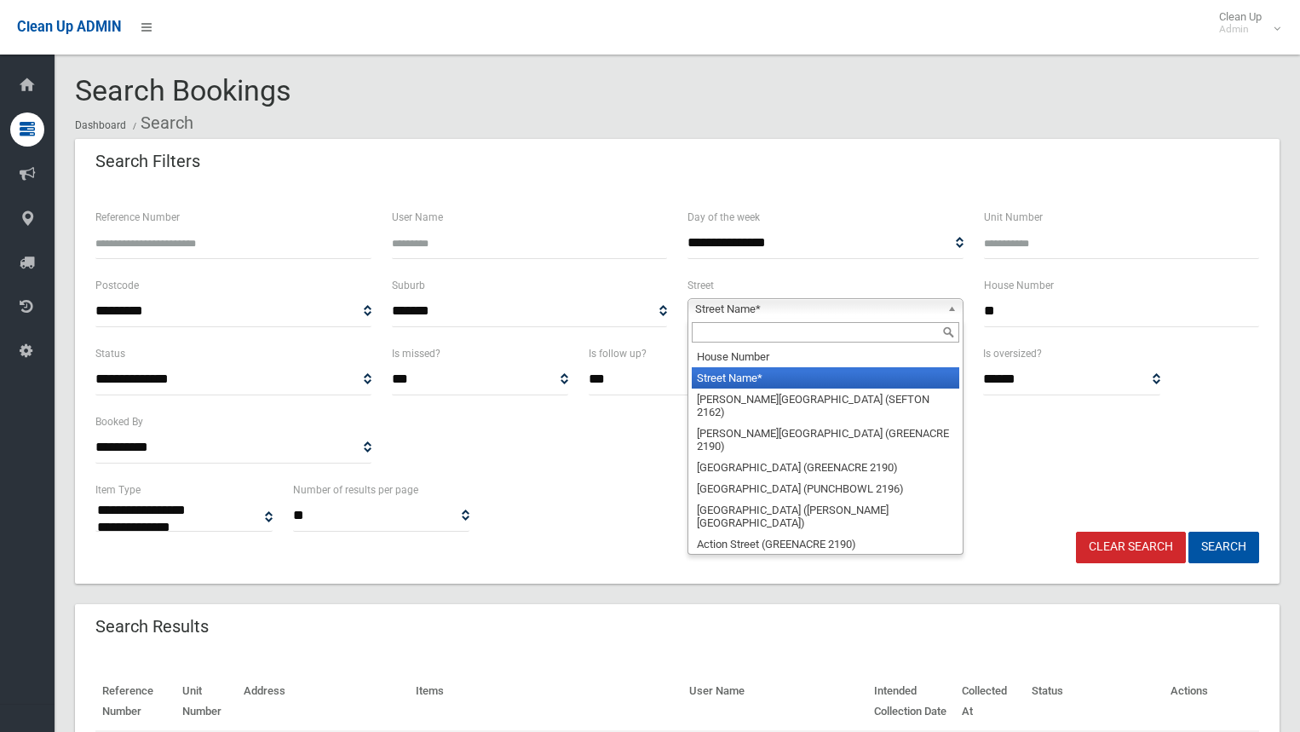
click at [808, 306] on span "Street Name*" at bounding box center [817, 309] width 245 height 20
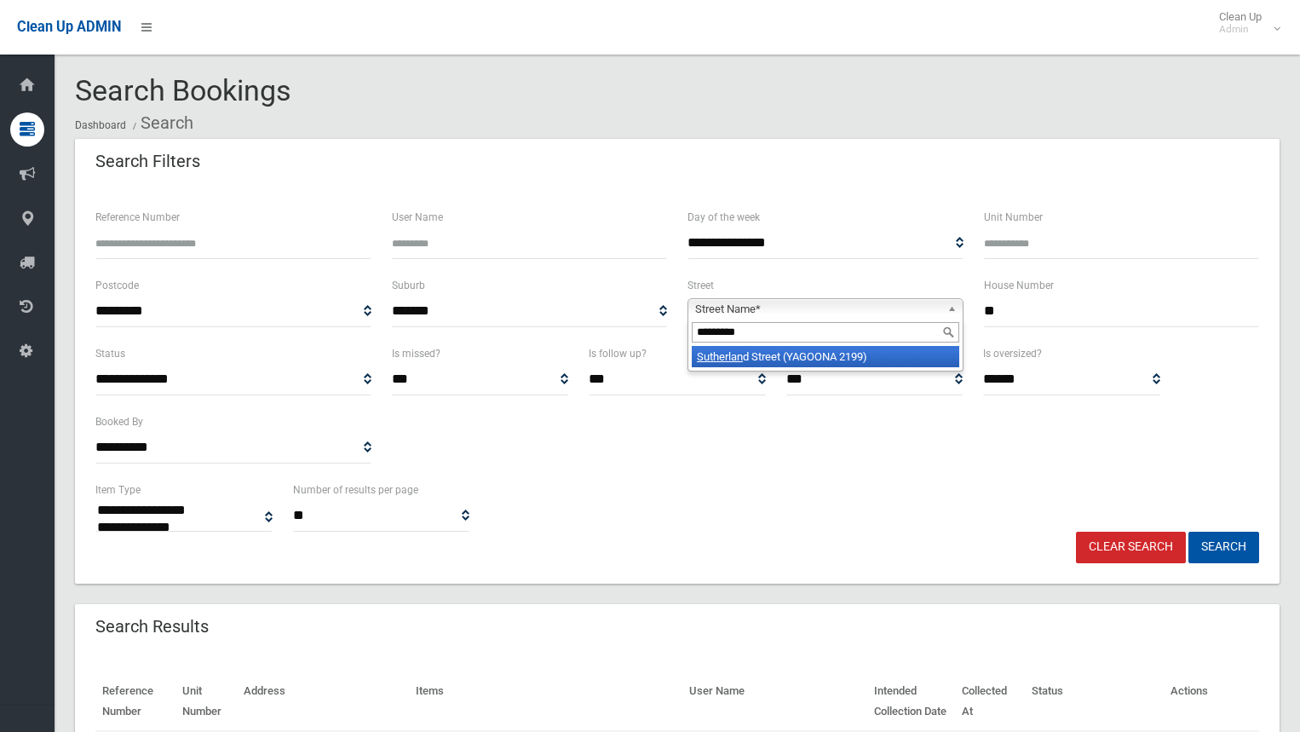
type input "*********"
click at [817, 365] on li "[GEOGRAPHIC_DATA] (YAGOONA 2199)" at bounding box center [825, 356] width 267 height 21
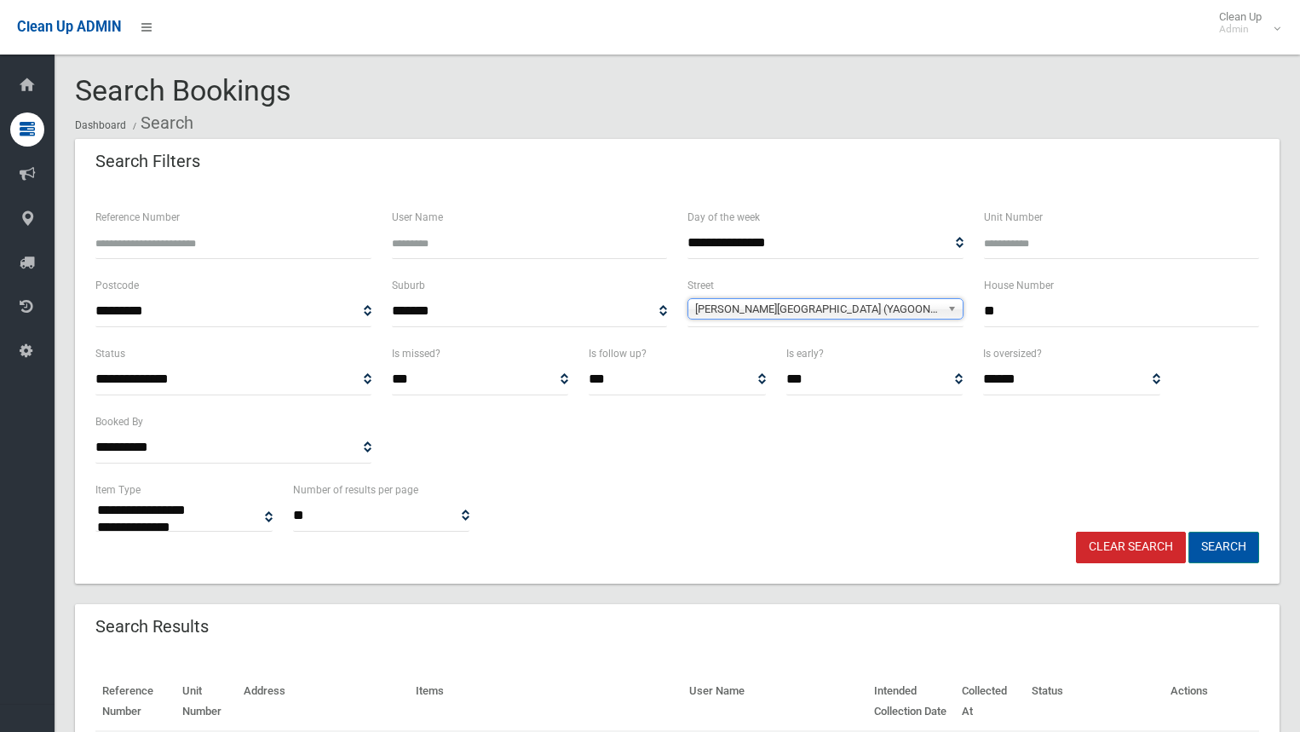
click at [1214, 547] on button "Search" at bounding box center [1223, 548] width 71 height 32
select select
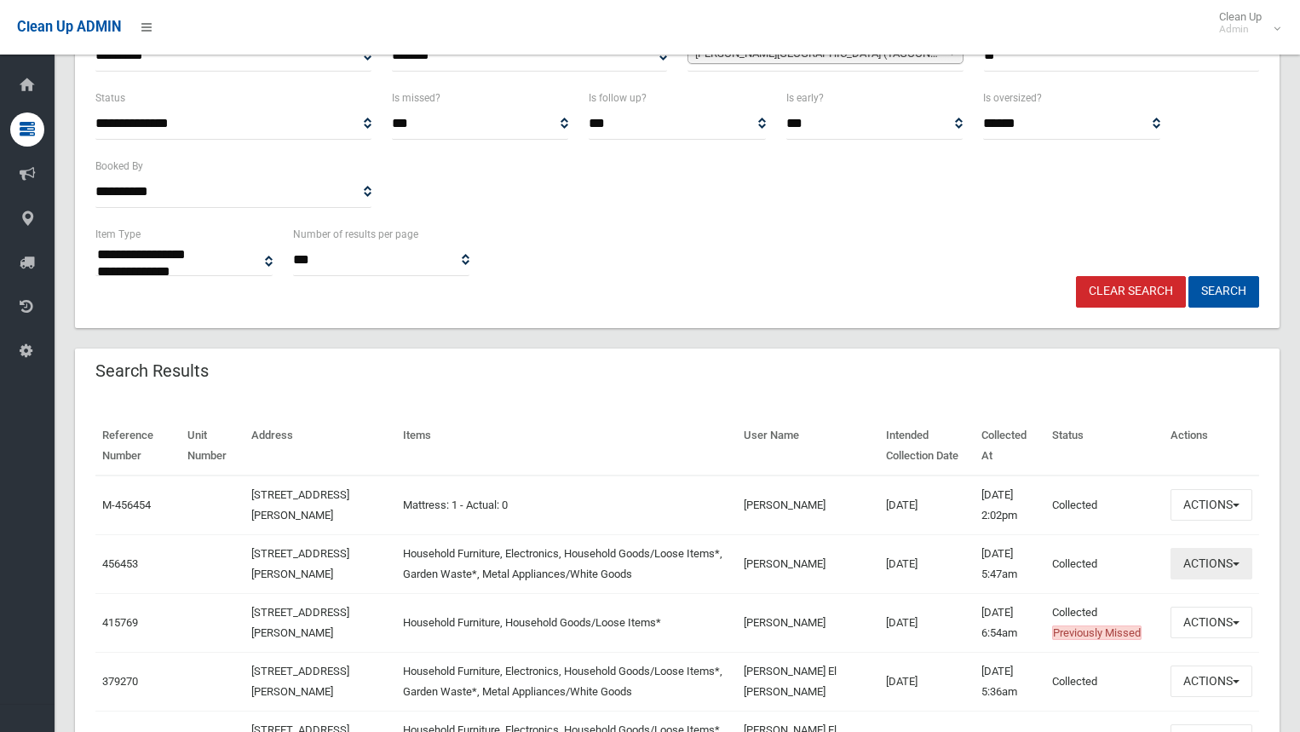
click at [1183, 567] on button "Actions" at bounding box center [1212, 564] width 82 height 32
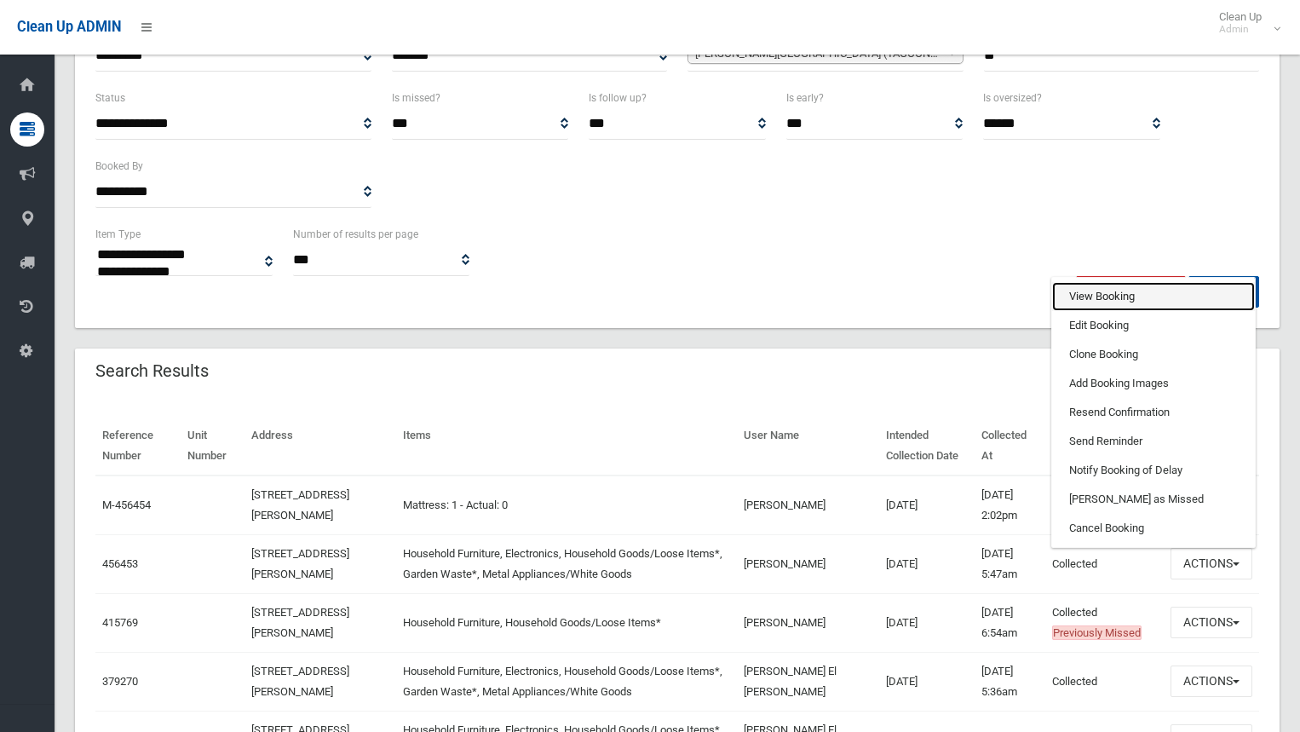
click at [1102, 303] on link "View Booking" at bounding box center [1153, 296] width 203 height 29
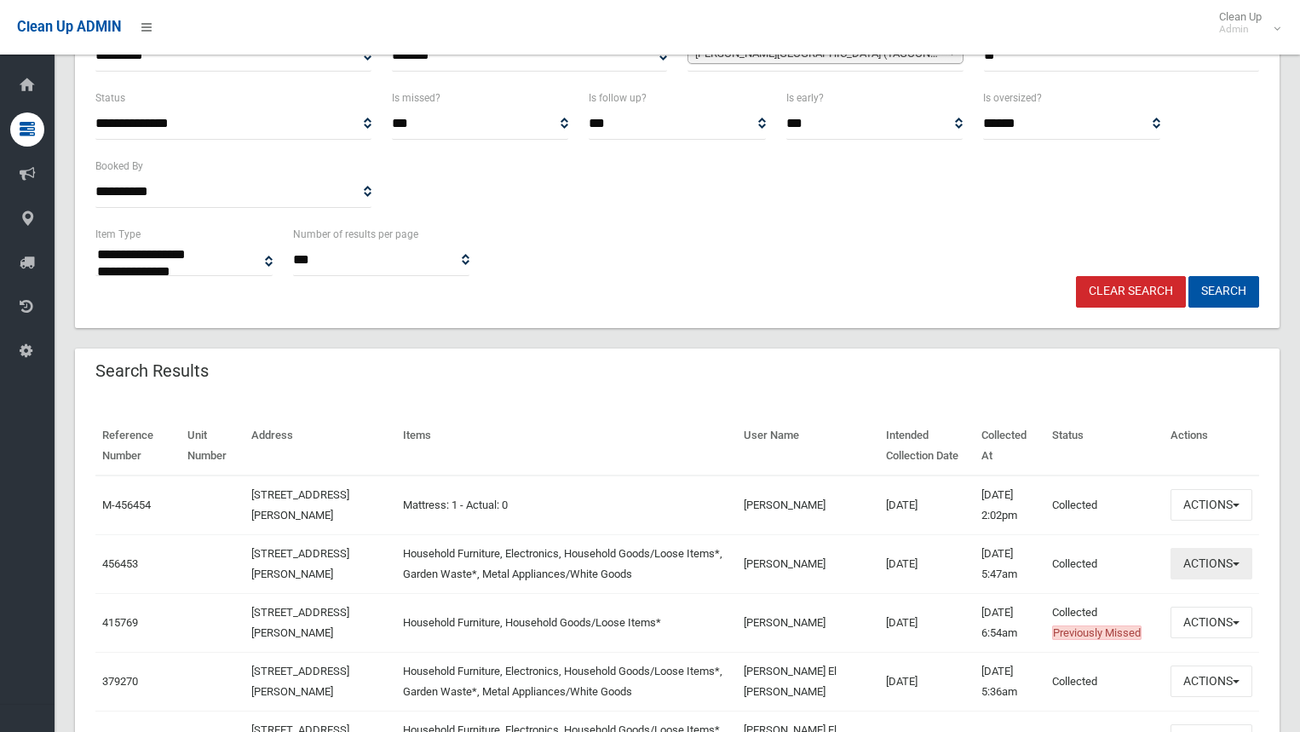
click at [1213, 565] on button "Actions" at bounding box center [1212, 564] width 82 height 32
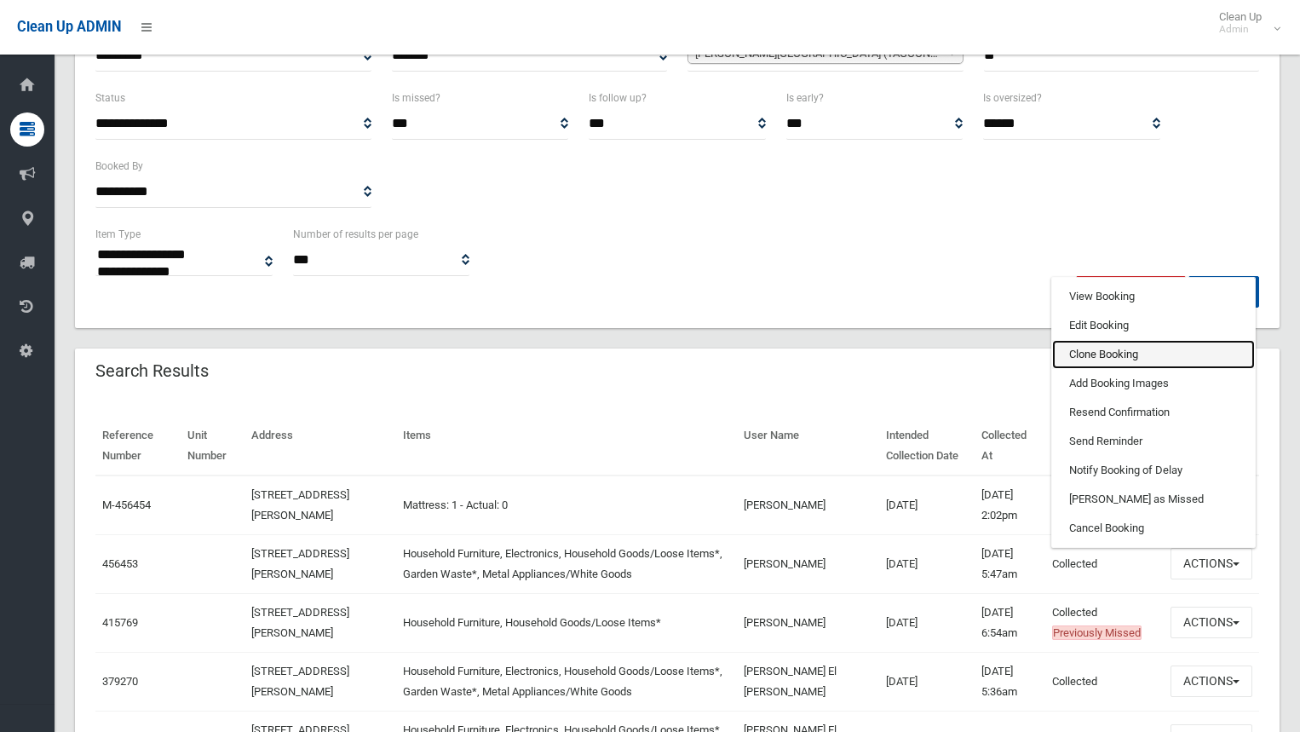
click at [1102, 355] on link "Clone Booking" at bounding box center [1153, 354] width 203 height 29
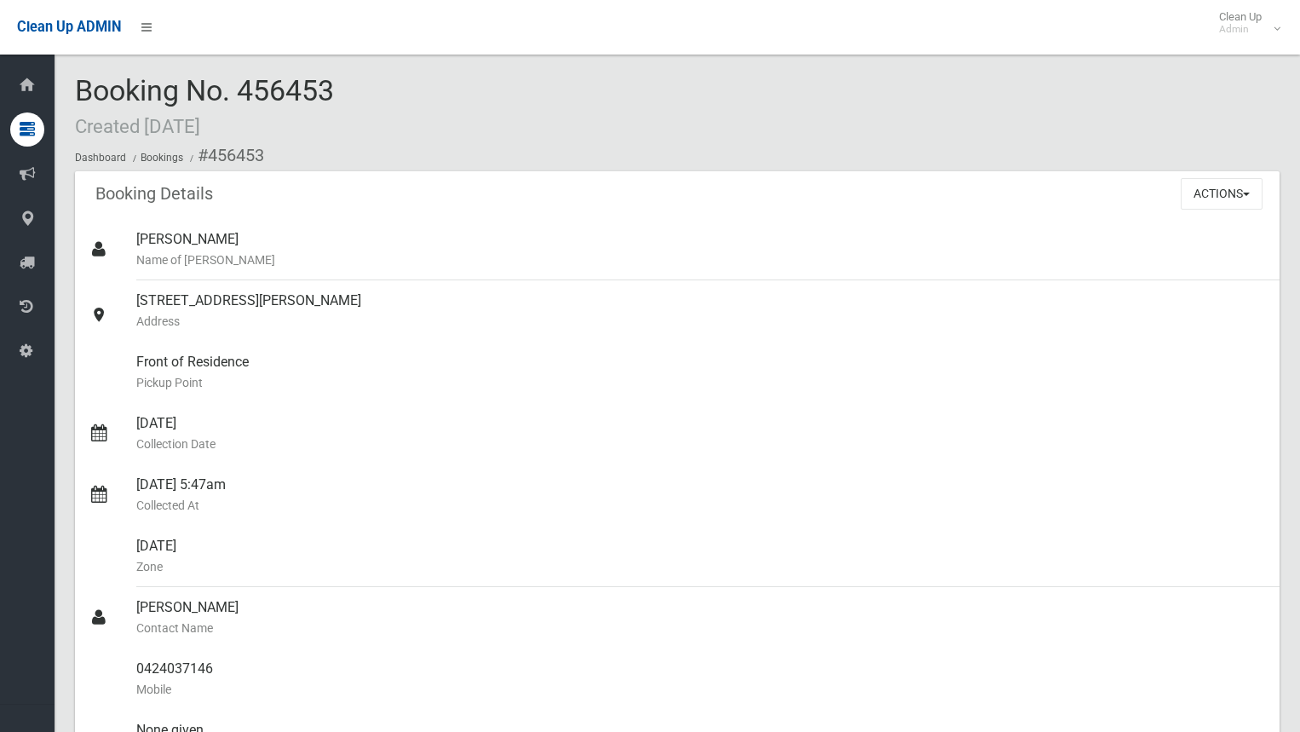
scroll to position [511, 0]
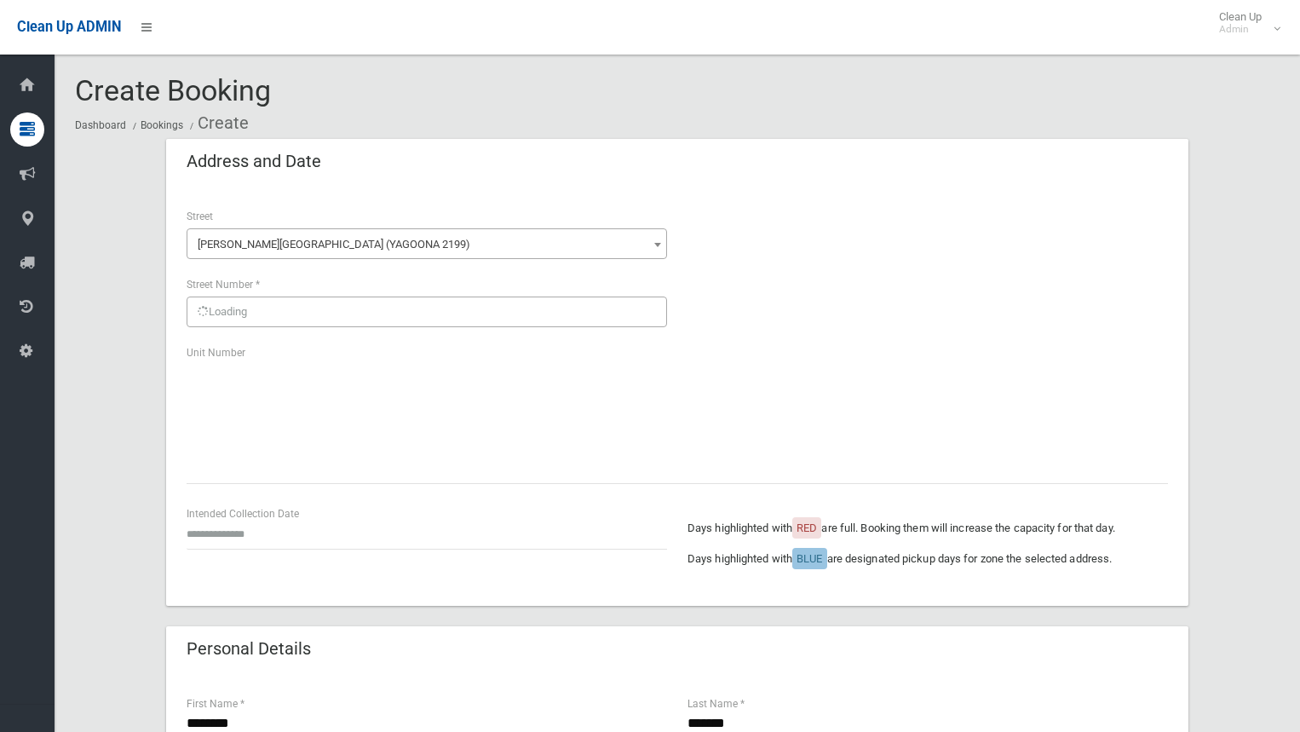
scroll to position [170, 0]
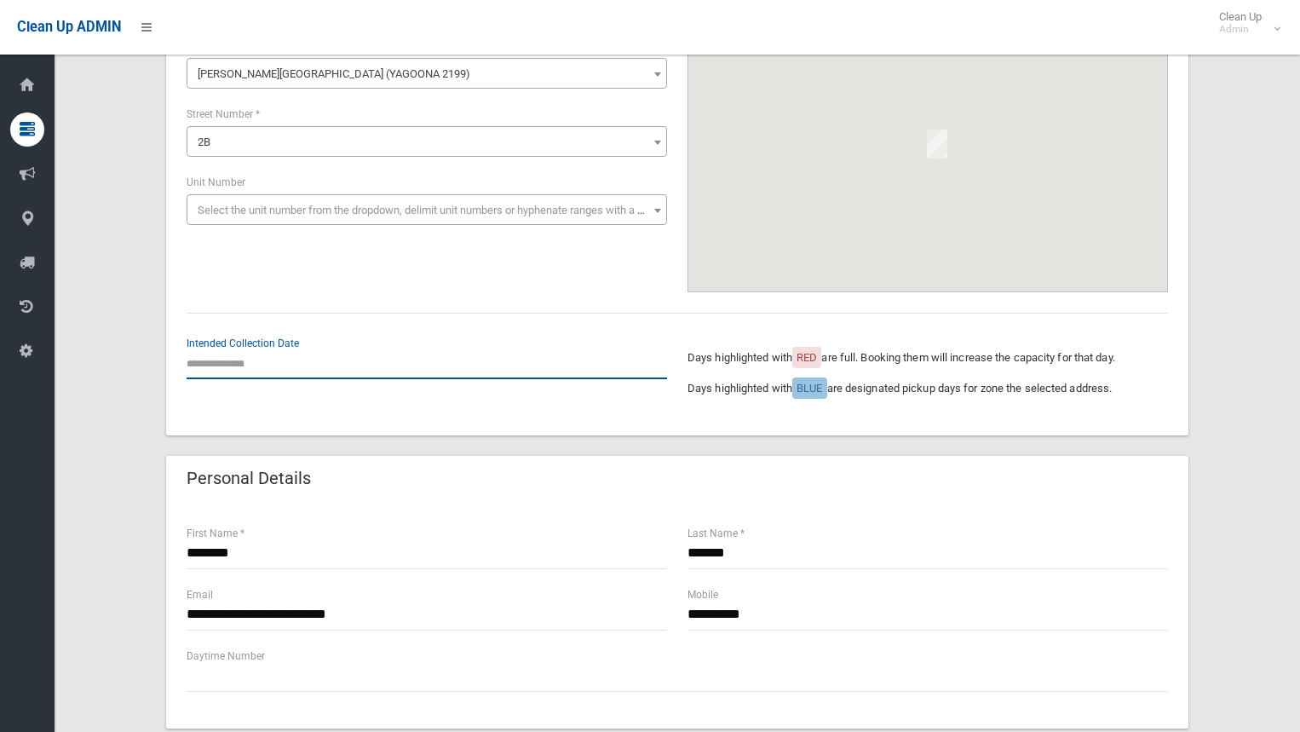
click at [264, 360] on input "text" at bounding box center [427, 364] width 480 height 32
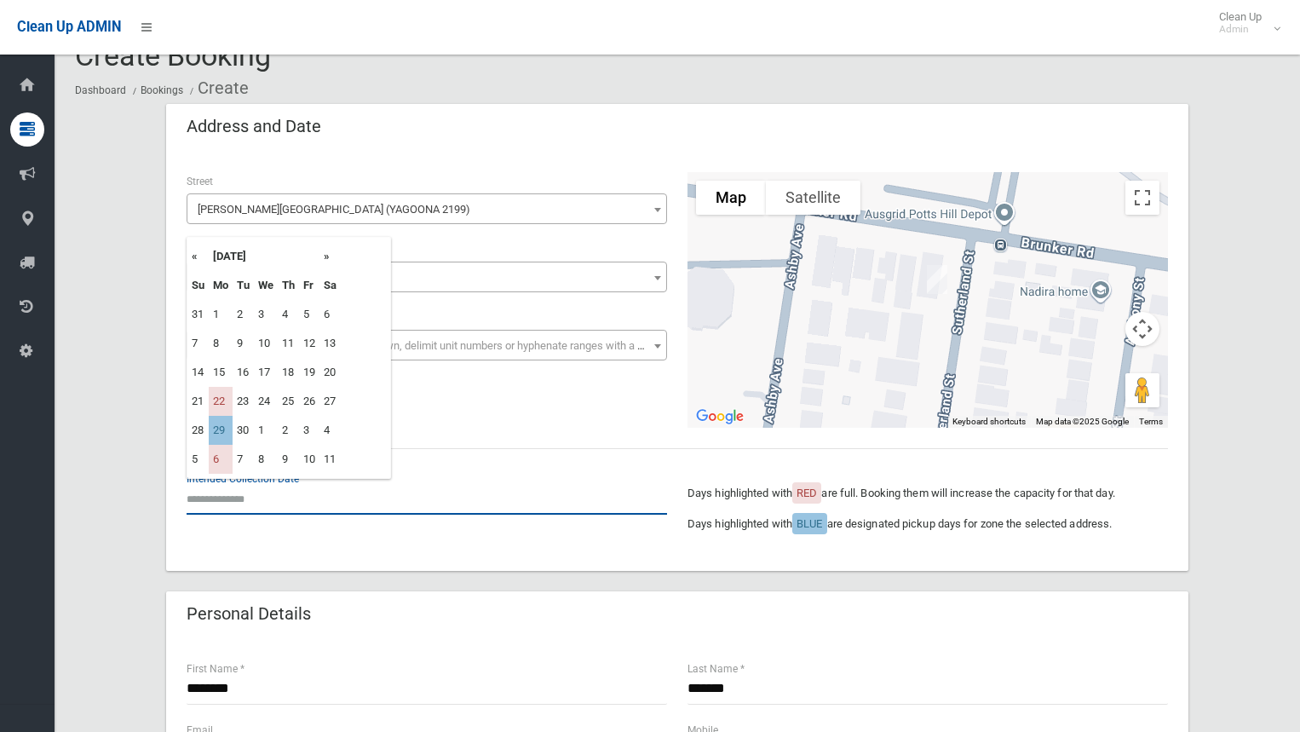
scroll to position [0, 0]
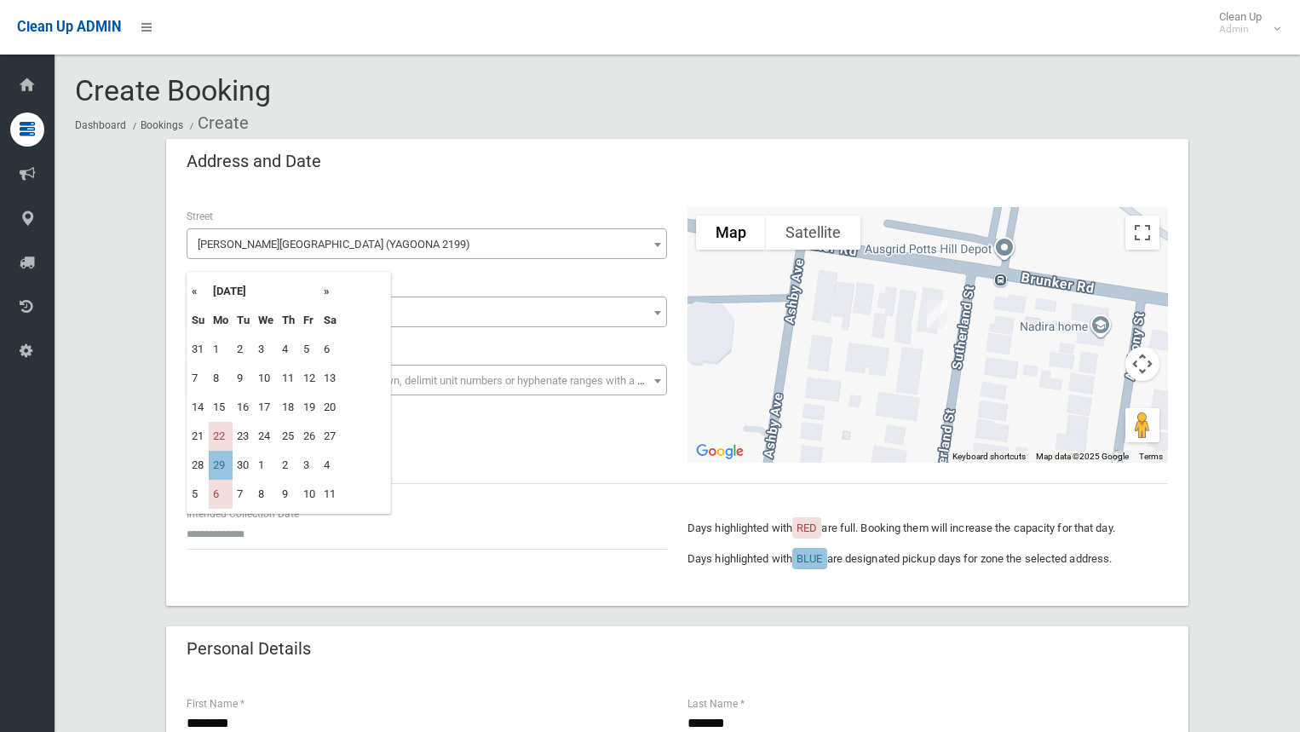
click at [332, 290] on th "»" at bounding box center [329, 291] width 21 height 29
click at [213, 410] on td "13" at bounding box center [221, 407] width 24 height 29
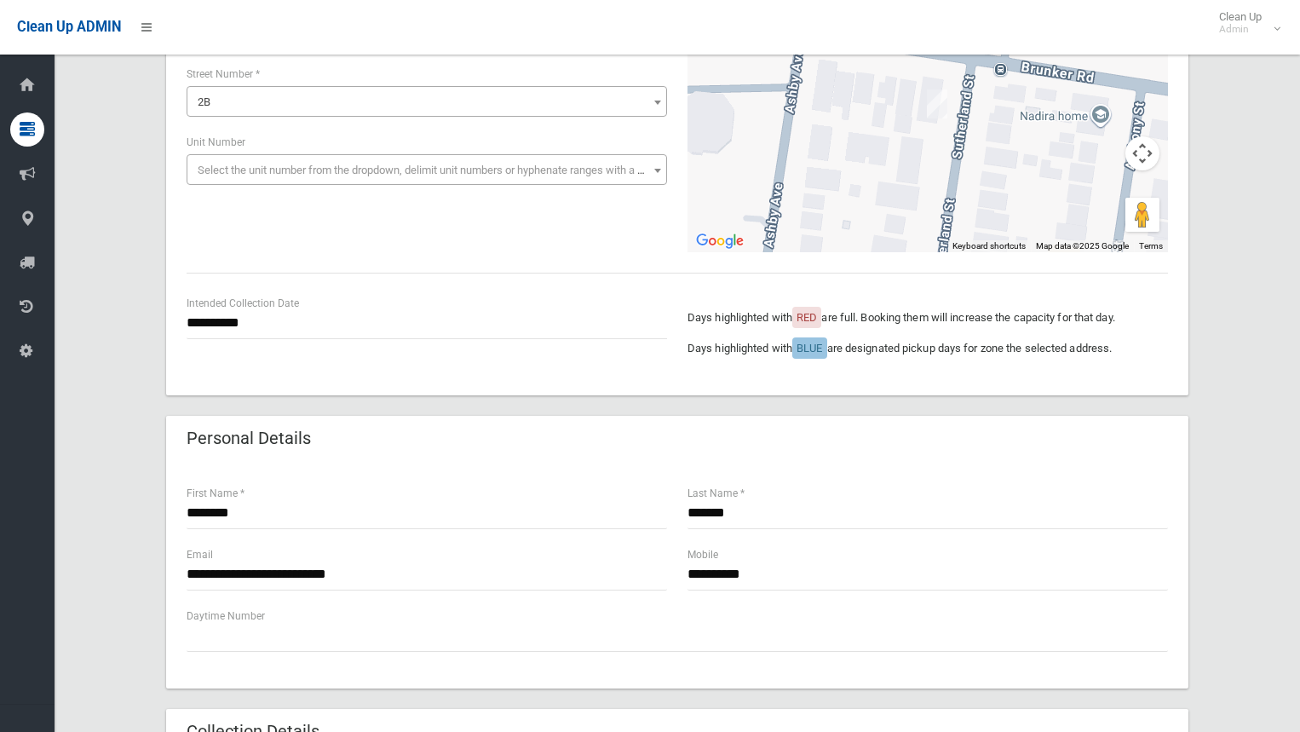
scroll to position [256, 0]
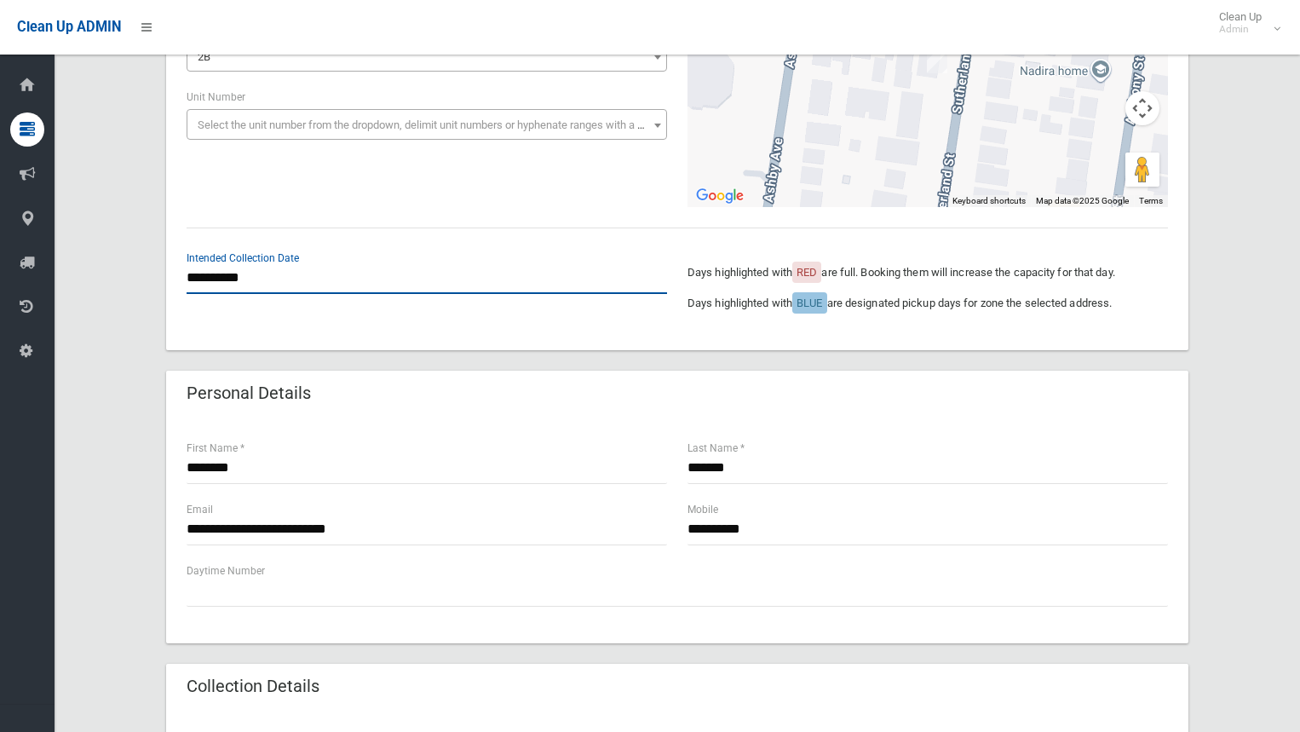
click at [262, 277] on input "**********" at bounding box center [427, 278] width 480 height 32
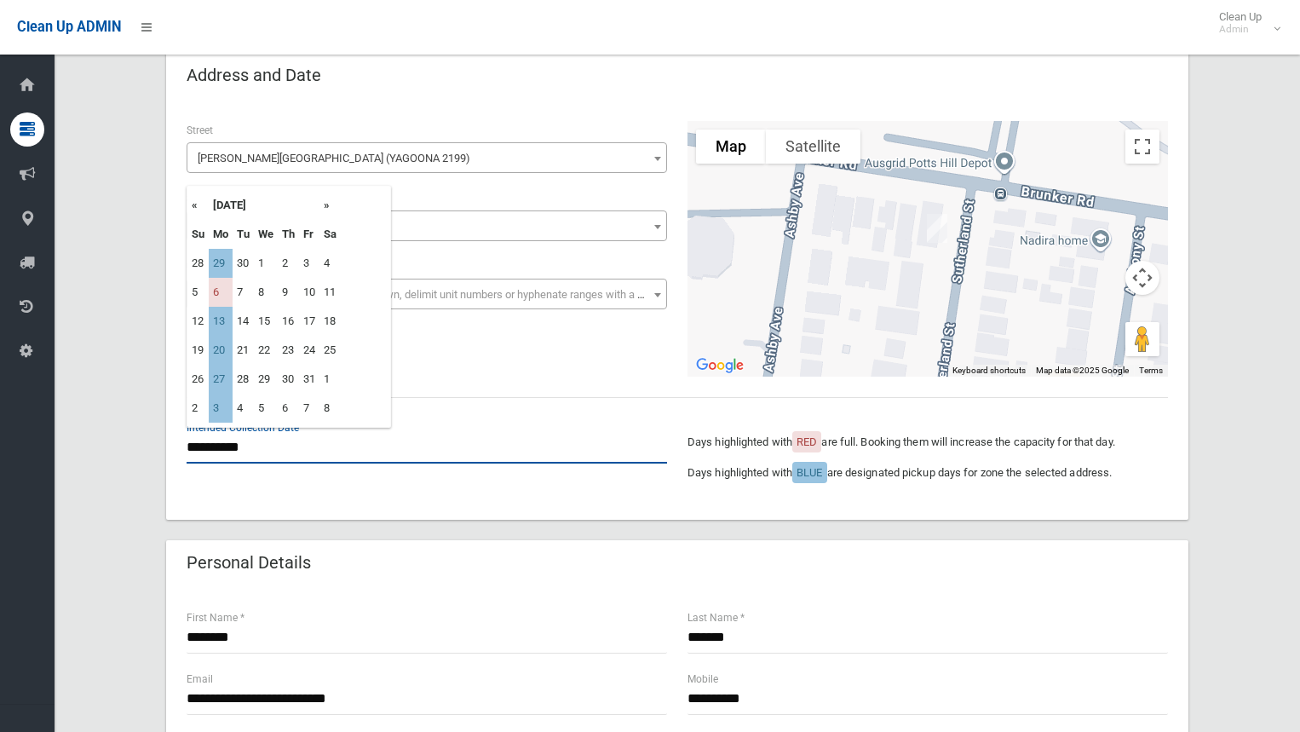
scroll to position [85, 0]
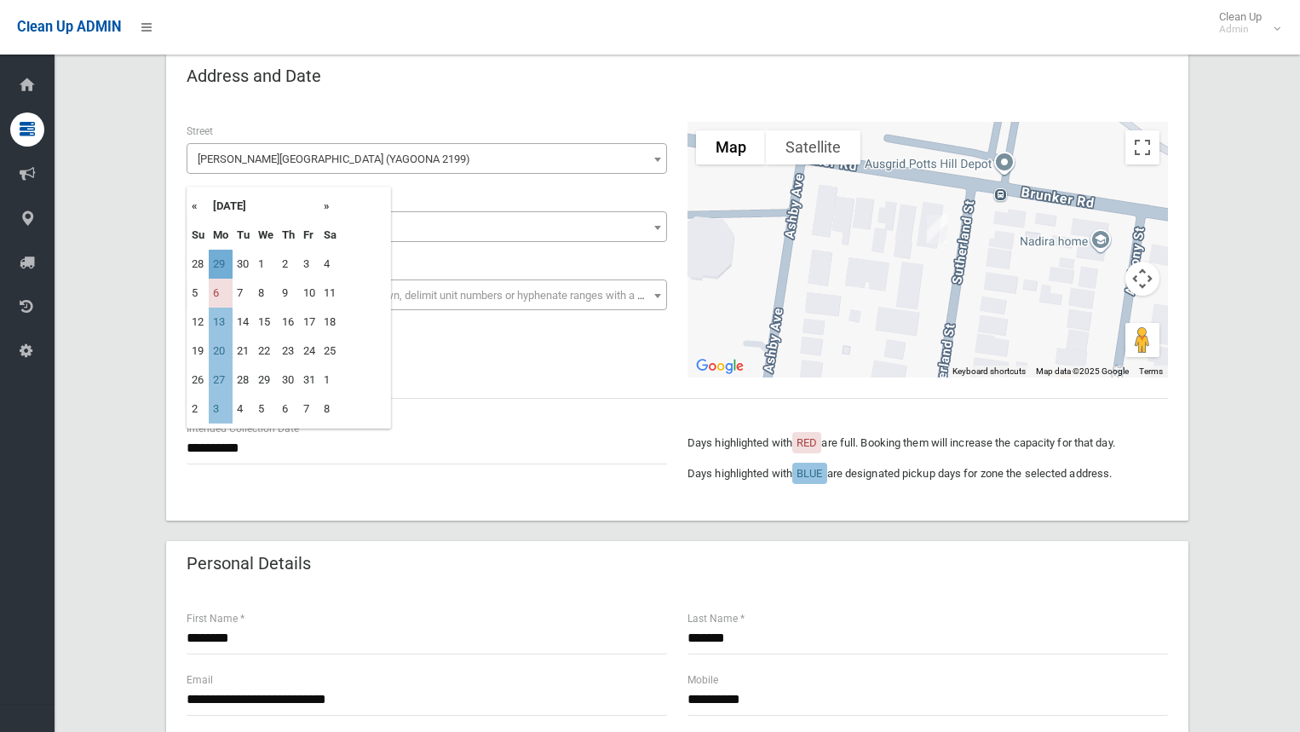
click at [222, 266] on td "29" at bounding box center [221, 264] width 24 height 29
type input "**********"
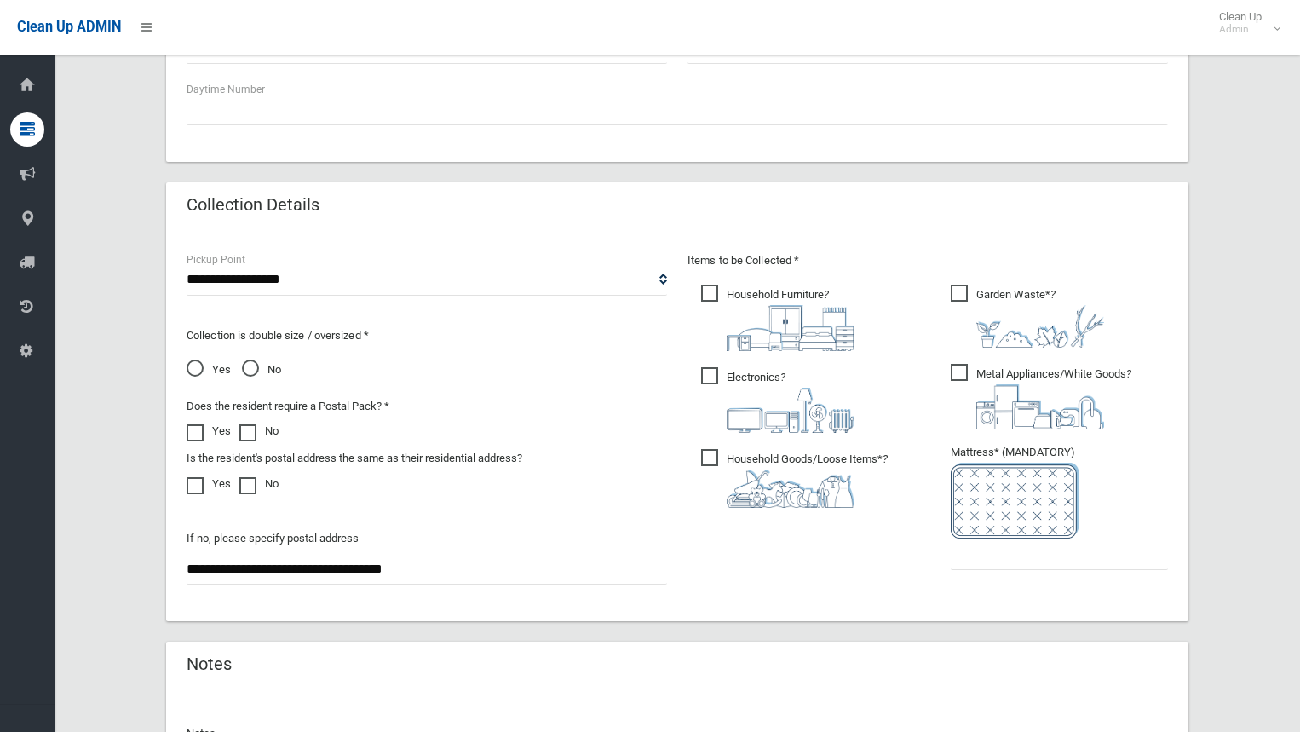
scroll to position [767, 0]
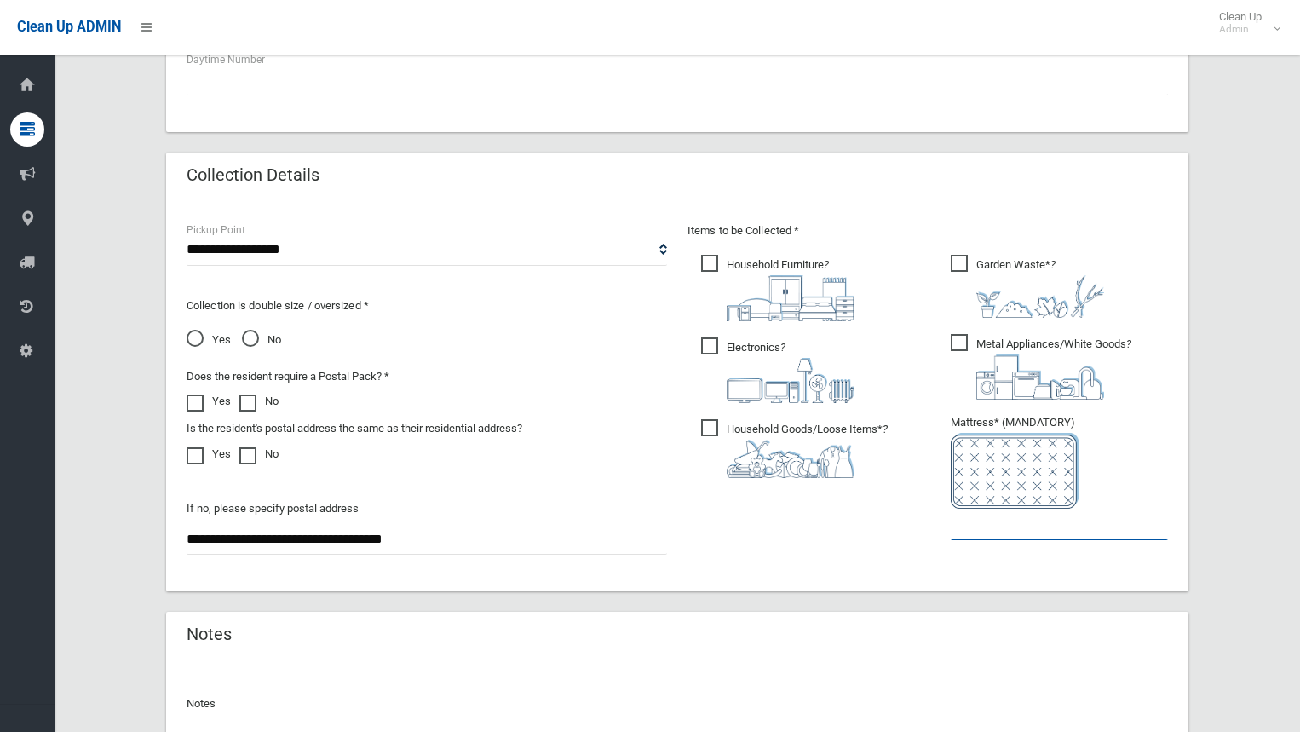
click at [999, 512] on input "text" at bounding box center [1059, 525] width 217 height 32
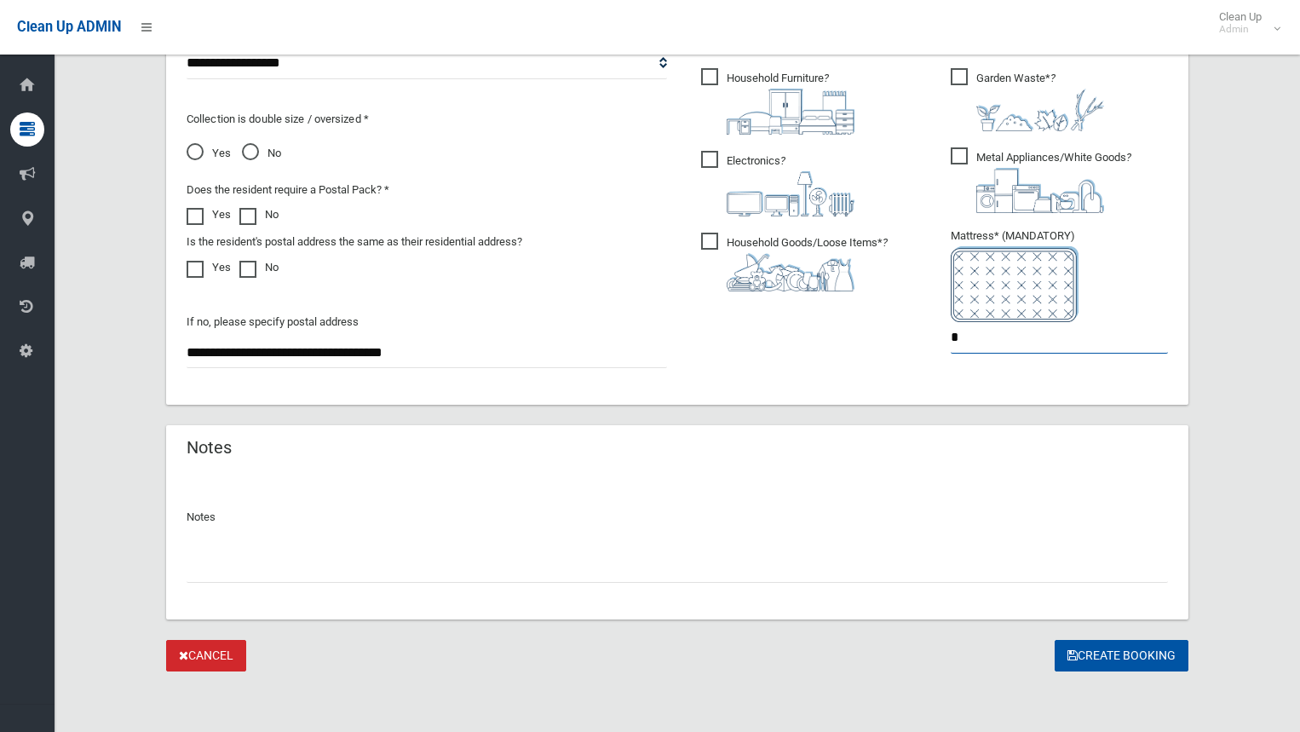
scroll to position [954, 0]
type input "*"
click at [1083, 643] on button "Create Booking" at bounding box center [1122, 655] width 134 height 32
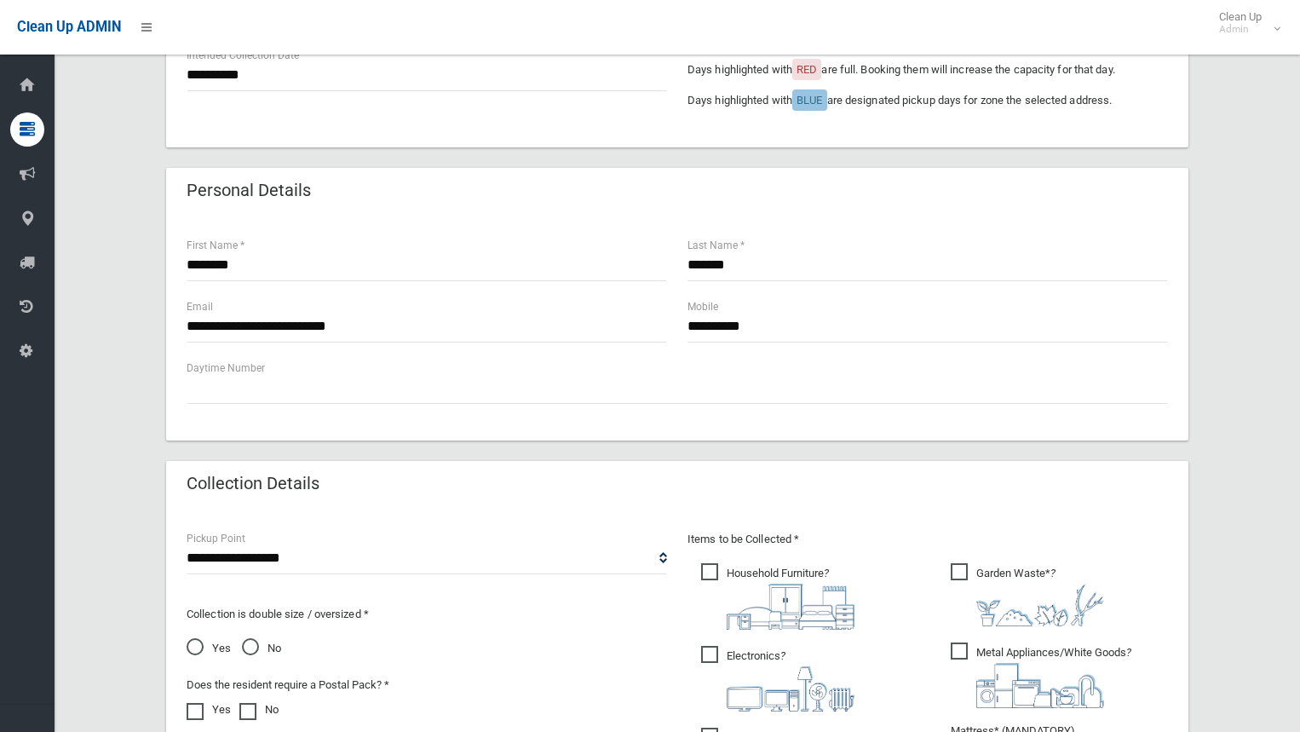
scroll to position [187, 0]
